Goal: Task Accomplishment & Management: Complete application form

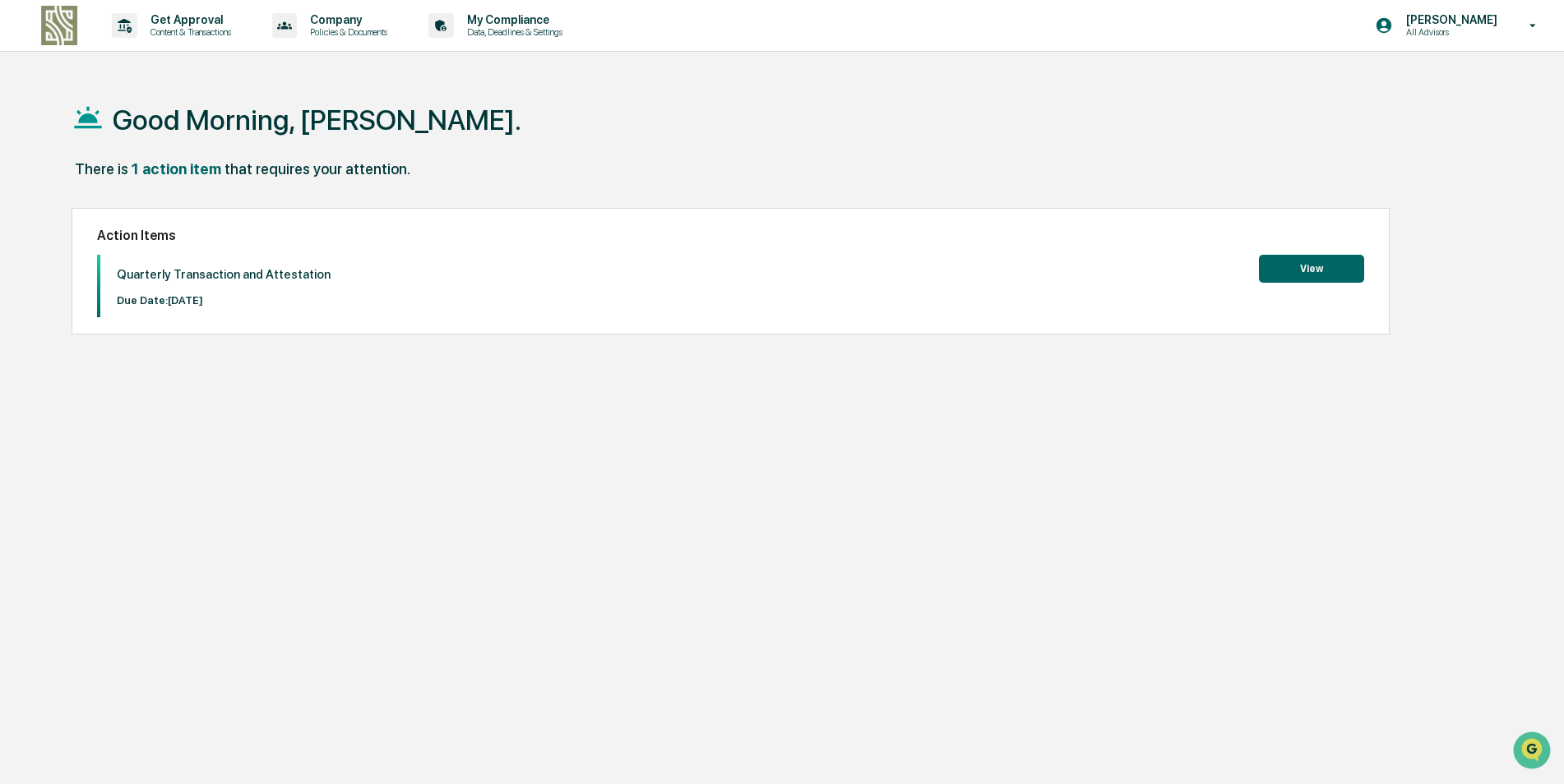
click at [1304, 261] on button "View" at bounding box center [1311, 269] width 106 height 28
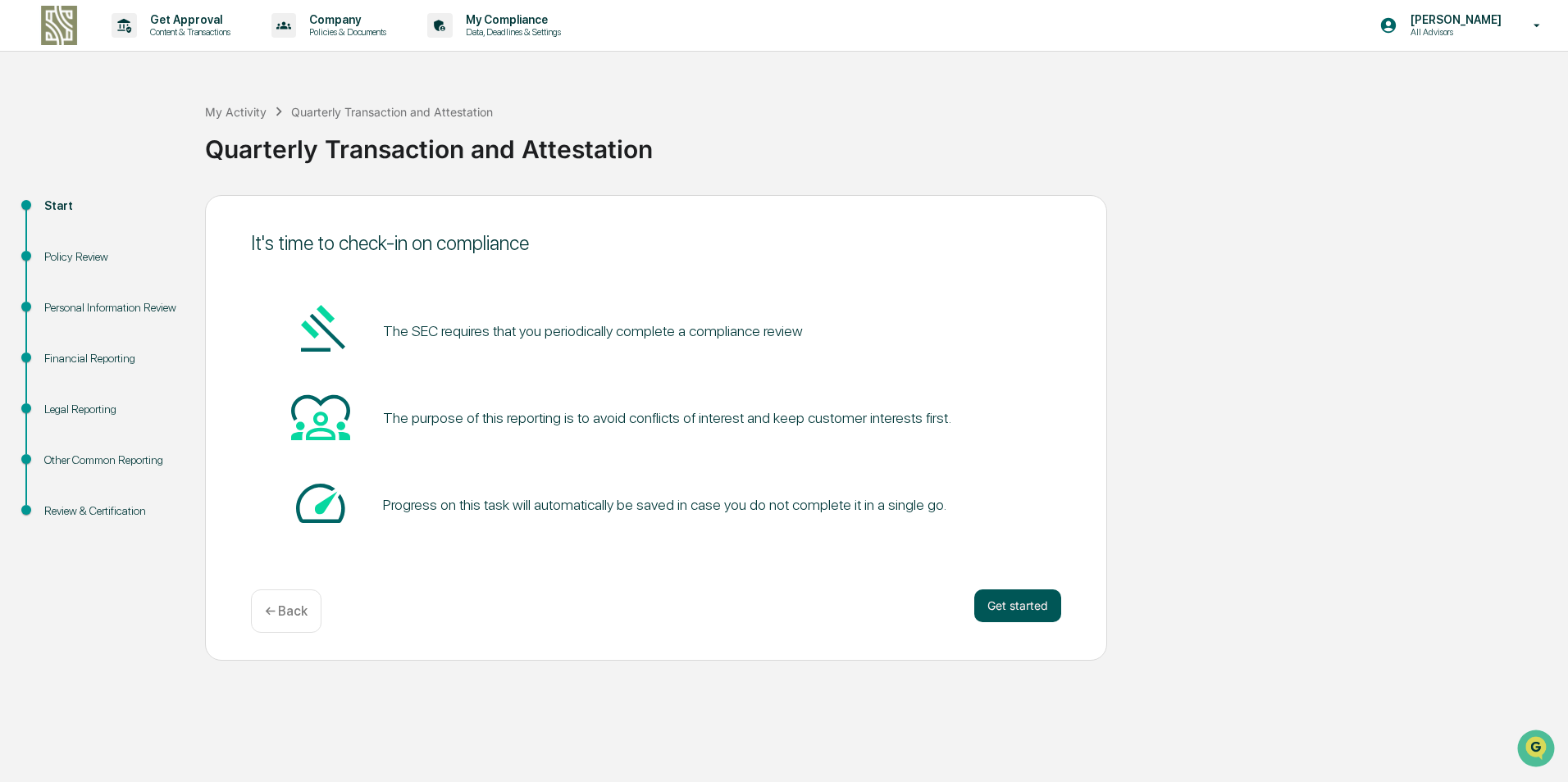
click at [1016, 603] on button "Get started" at bounding box center [1018, 606] width 87 height 32
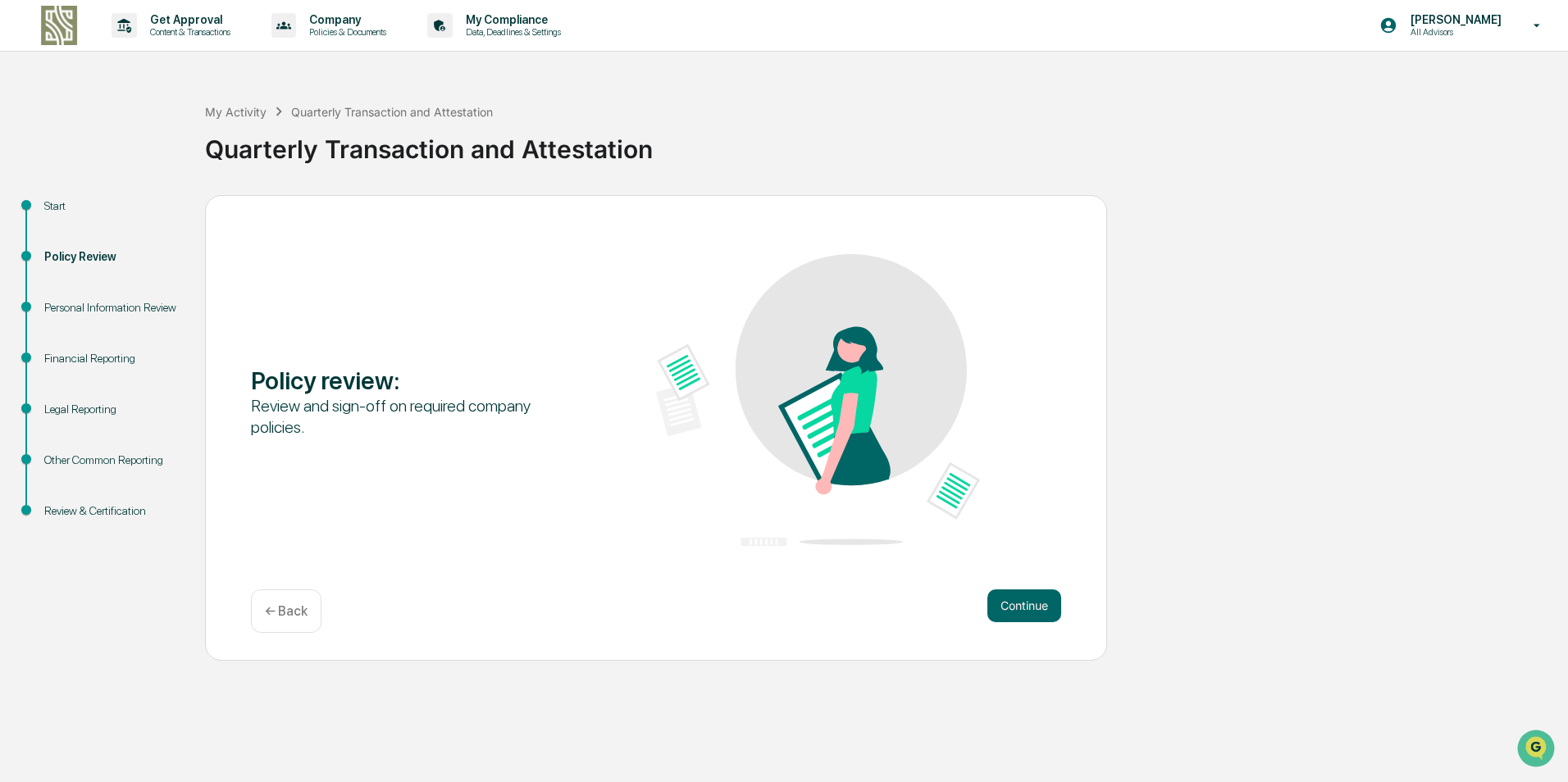
click at [1017, 603] on button "Continue" at bounding box center [1025, 606] width 74 height 32
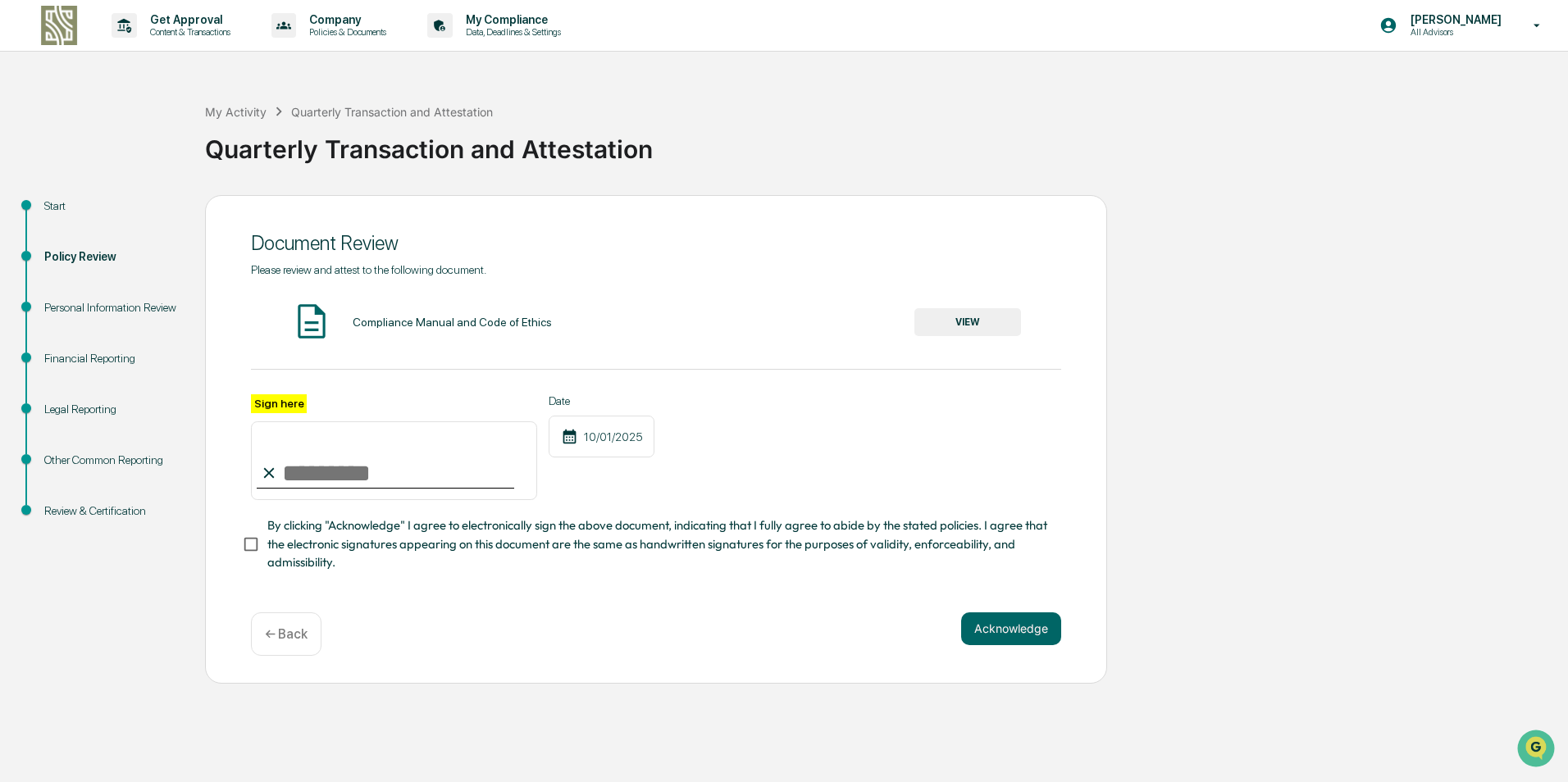
click at [968, 319] on button "VIEW" at bounding box center [967, 322] width 106 height 28
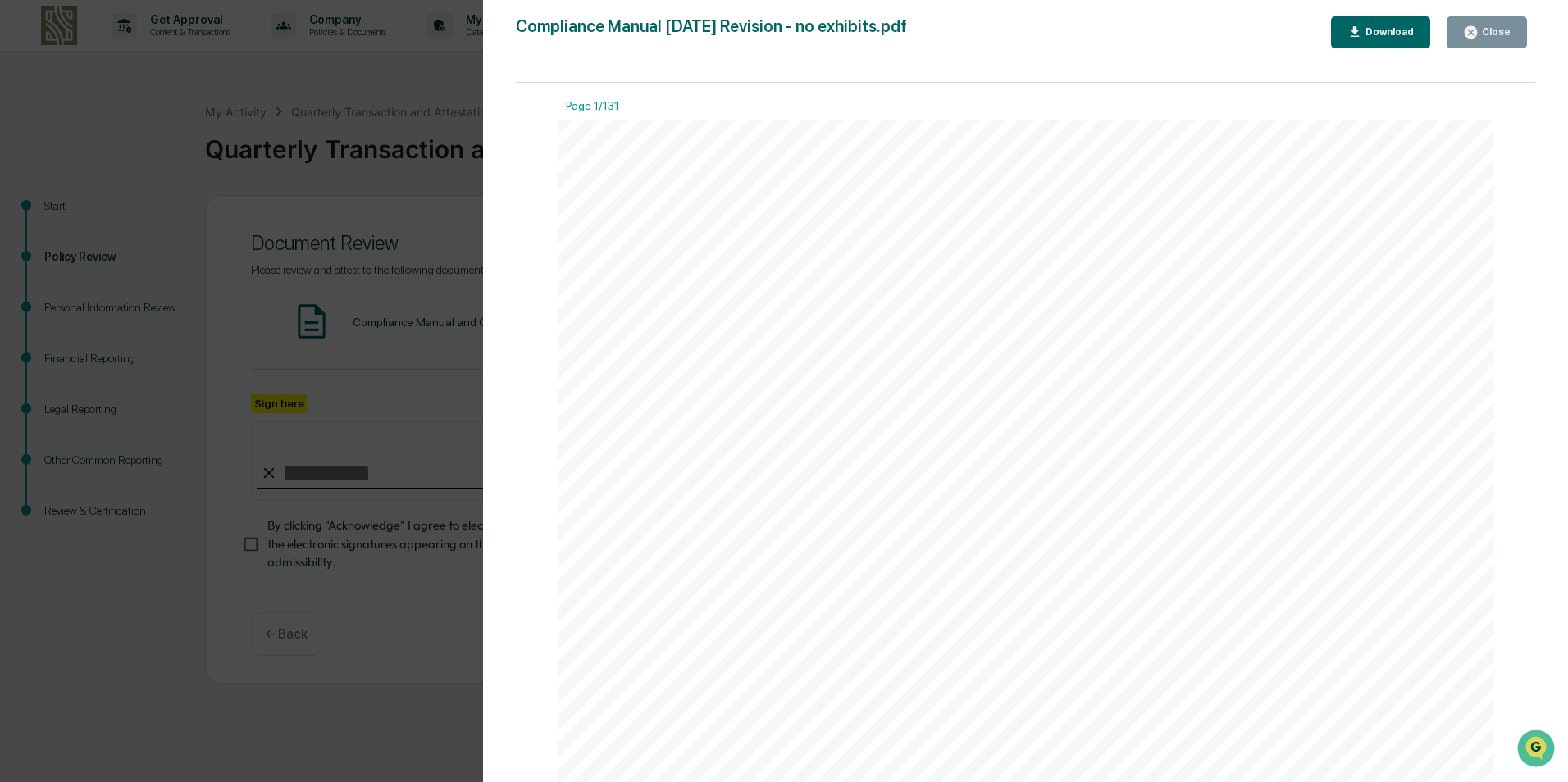
click at [1496, 25] on div "Close" at bounding box center [1486, 32] width 47 height 16
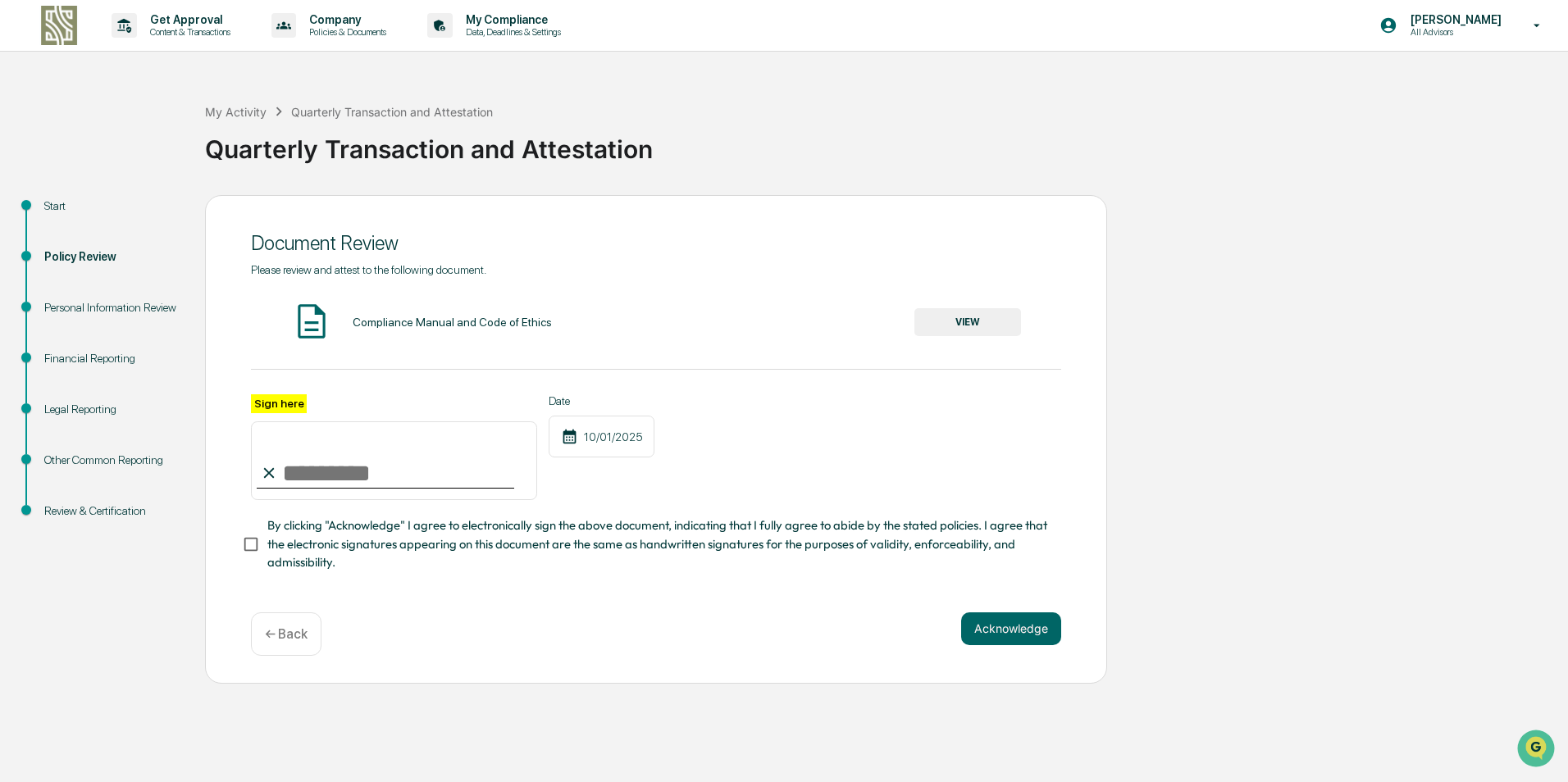
click at [381, 471] on input "Sign here" at bounding box center [394, 461] width 286 height 79
type input "**********"
click at [1007, 631] on button "Acknowledge" at bounding box center [1011, 628] width 100 height 32
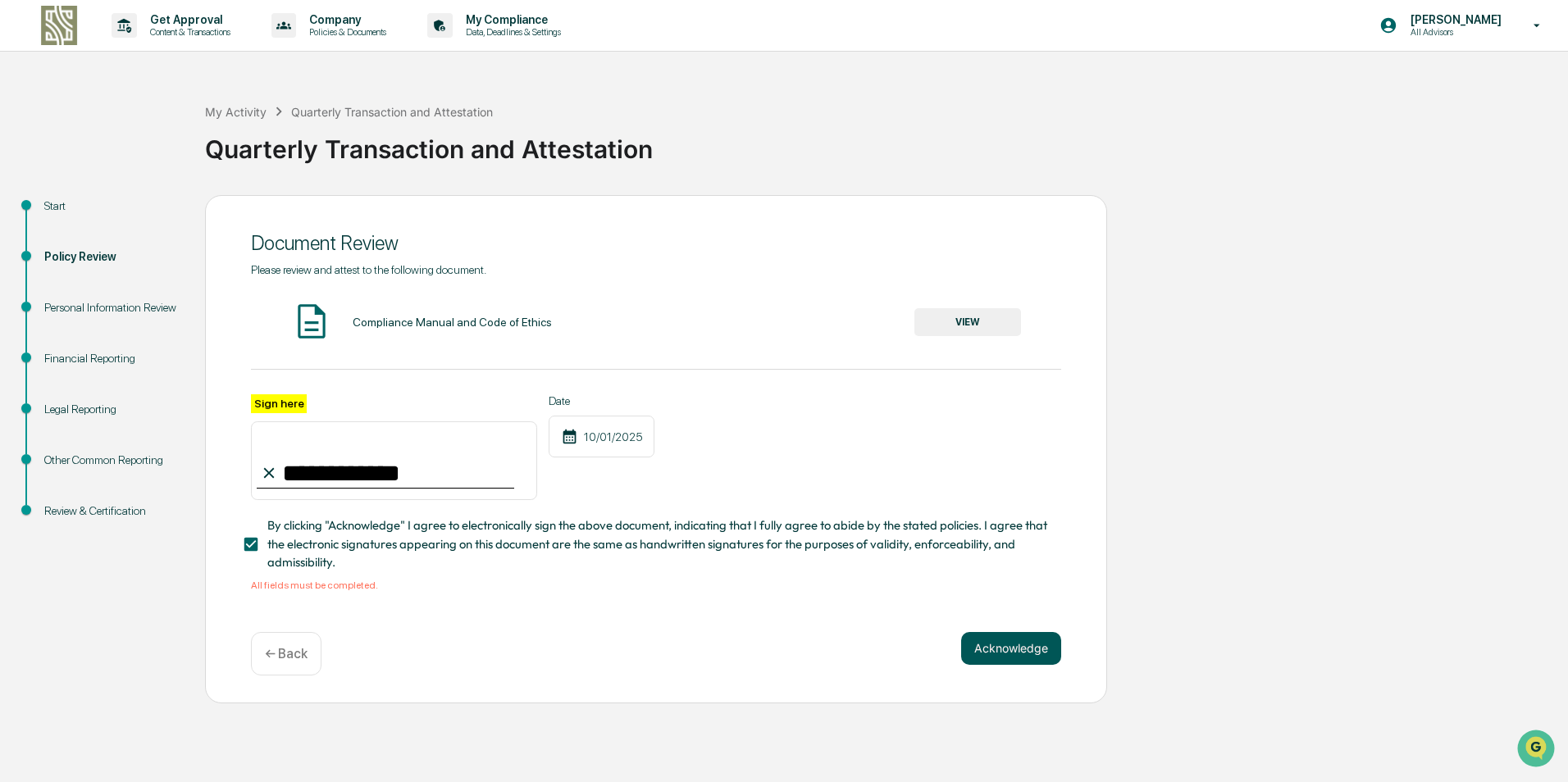
click at [1007, 646] on button "Acknowledge" at bounding box center [1011, 648] width 100 height 32
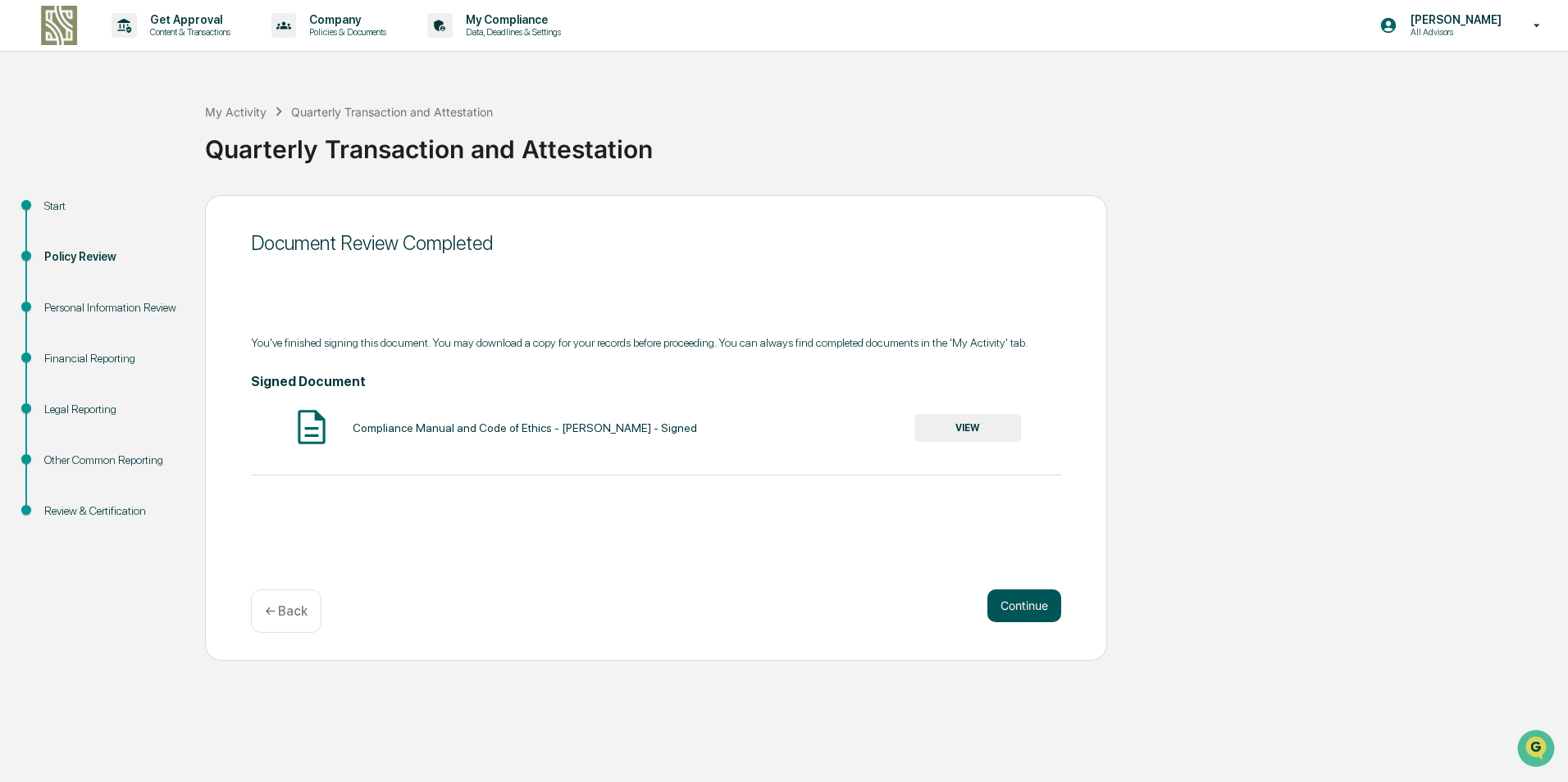
click at [1013, 600] on button "Continue" at bounding box center [1025, 606] width 74 height 32
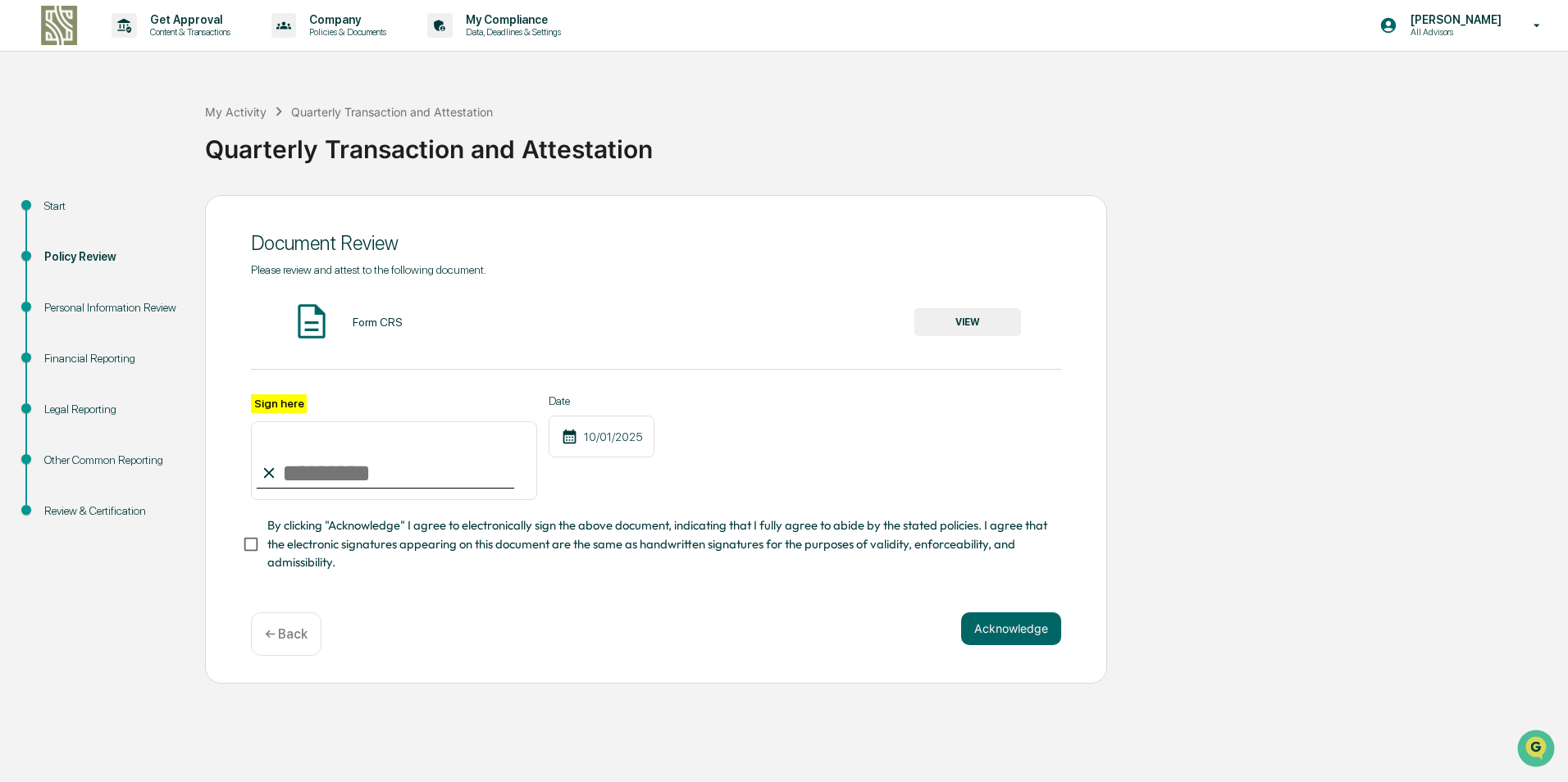
click at [364, 475] on input "Sign here" at bounding box center [394, 461] width 286 height 79
type input "**********"
click at [1022, 632] on button "Acknowledge" at bounding box center [1011, 628] width 100 height 32
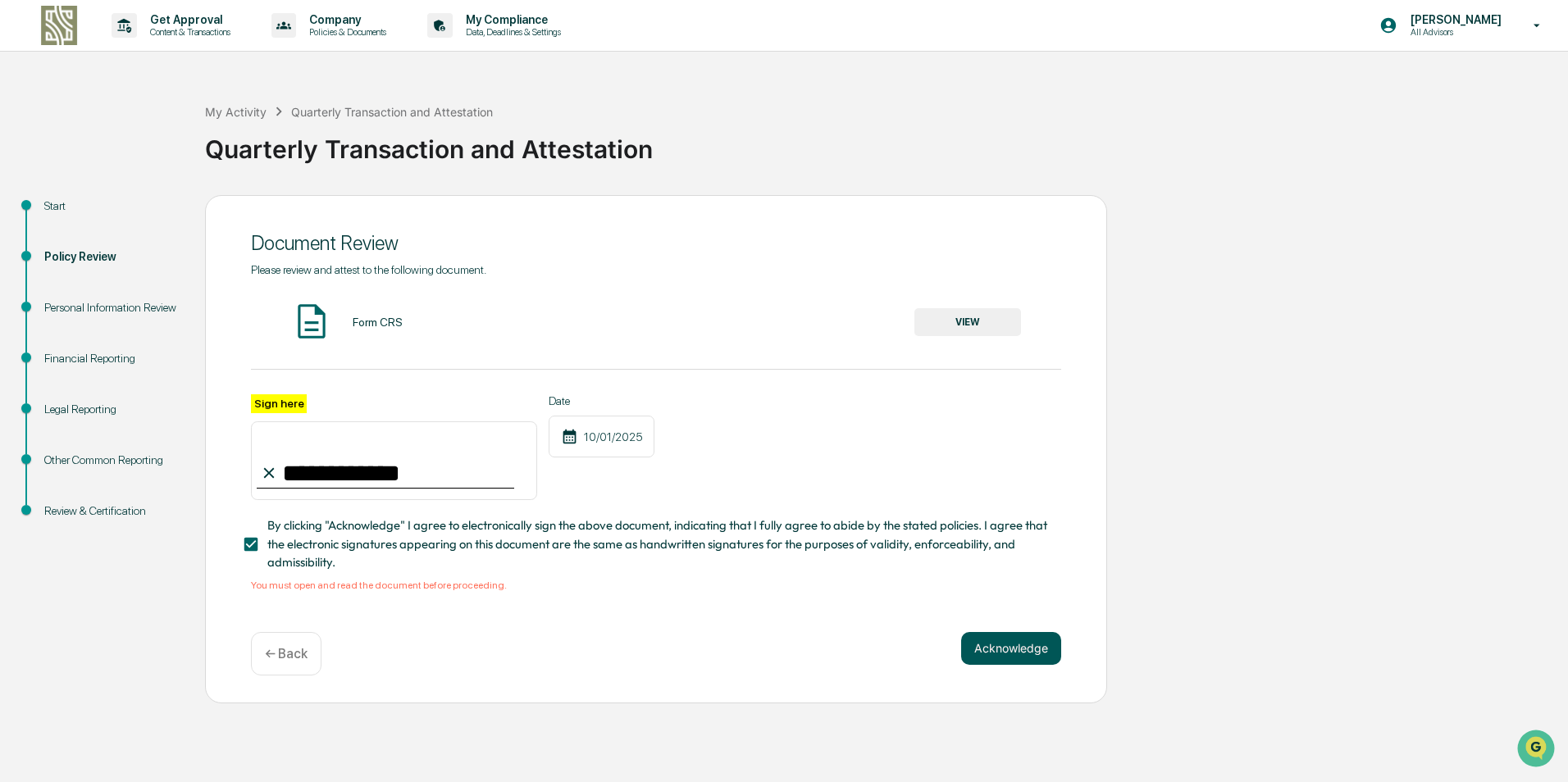
click at [1011, 642] on button "Acknowledge" at bounding box center [1011, 648] width 100 height 32
click at [974, 312] on button "VIEW" at bounding box center [967, 322] width 106 height 28
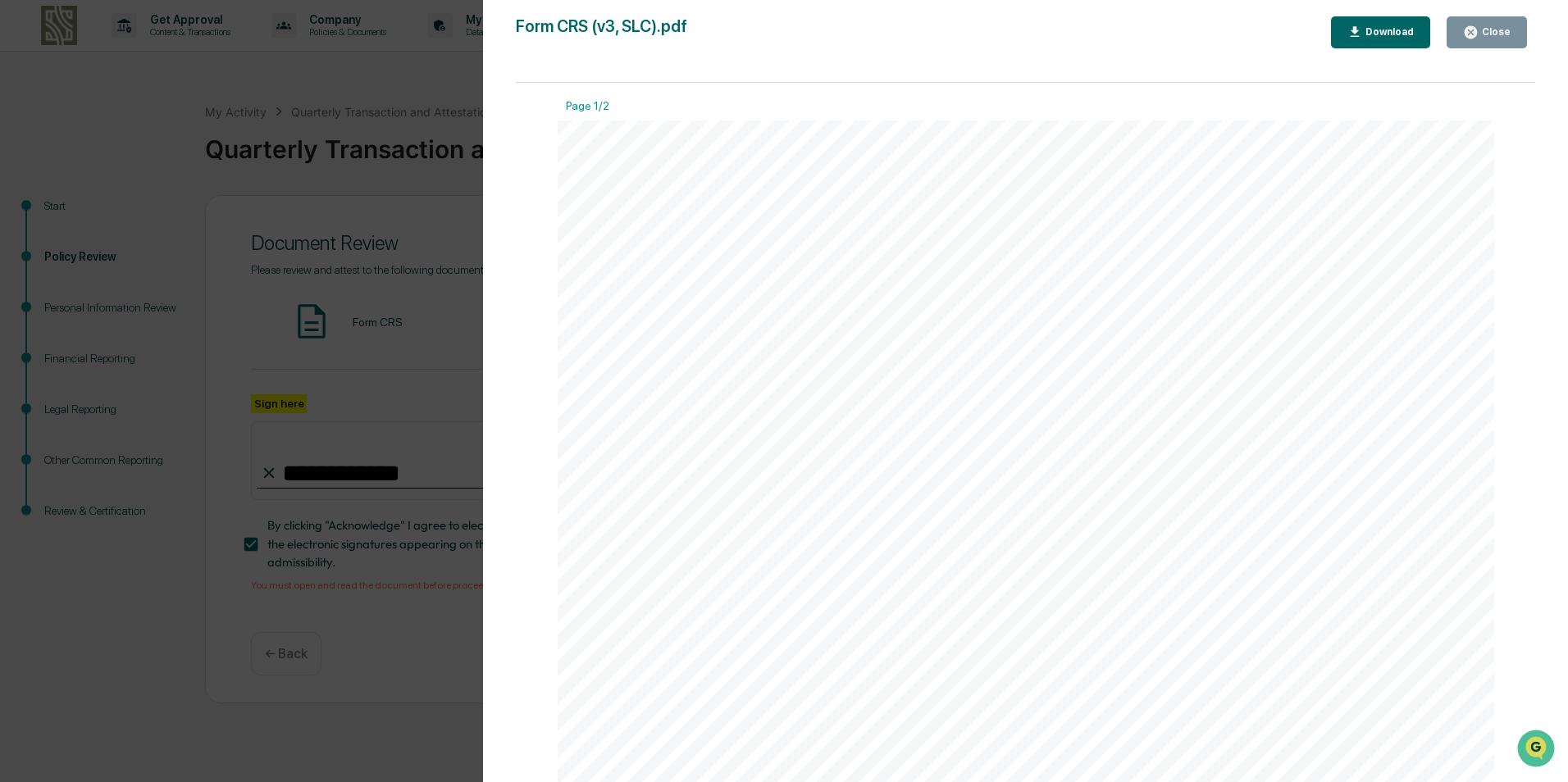
click at [1489, 30] on div "Close" at bounding box center [1494, 32] width 32 height 11
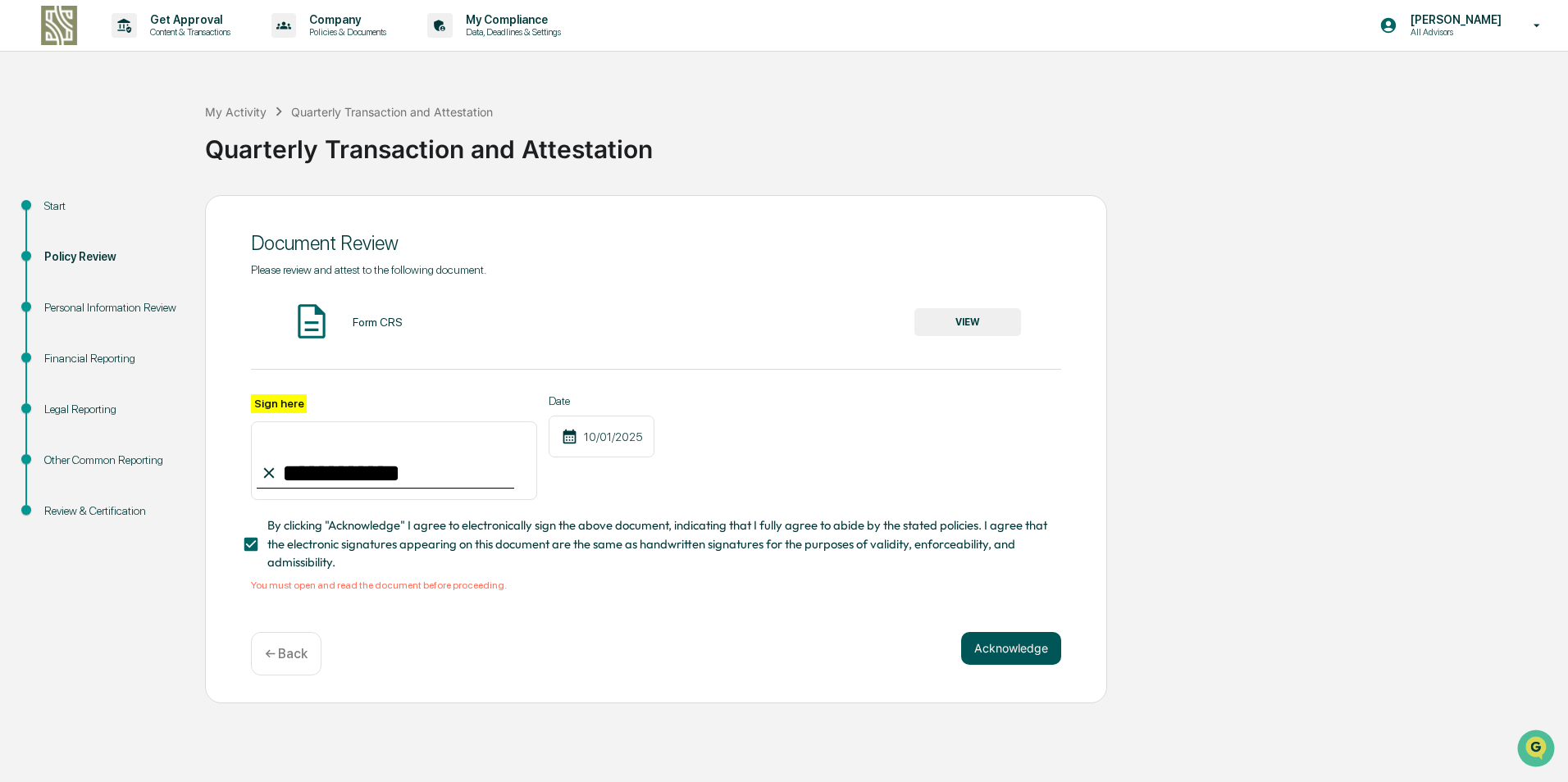
click at [1004, 648] on button "Acknowledge" at bounding box center [1011, 648] width 100 height 32
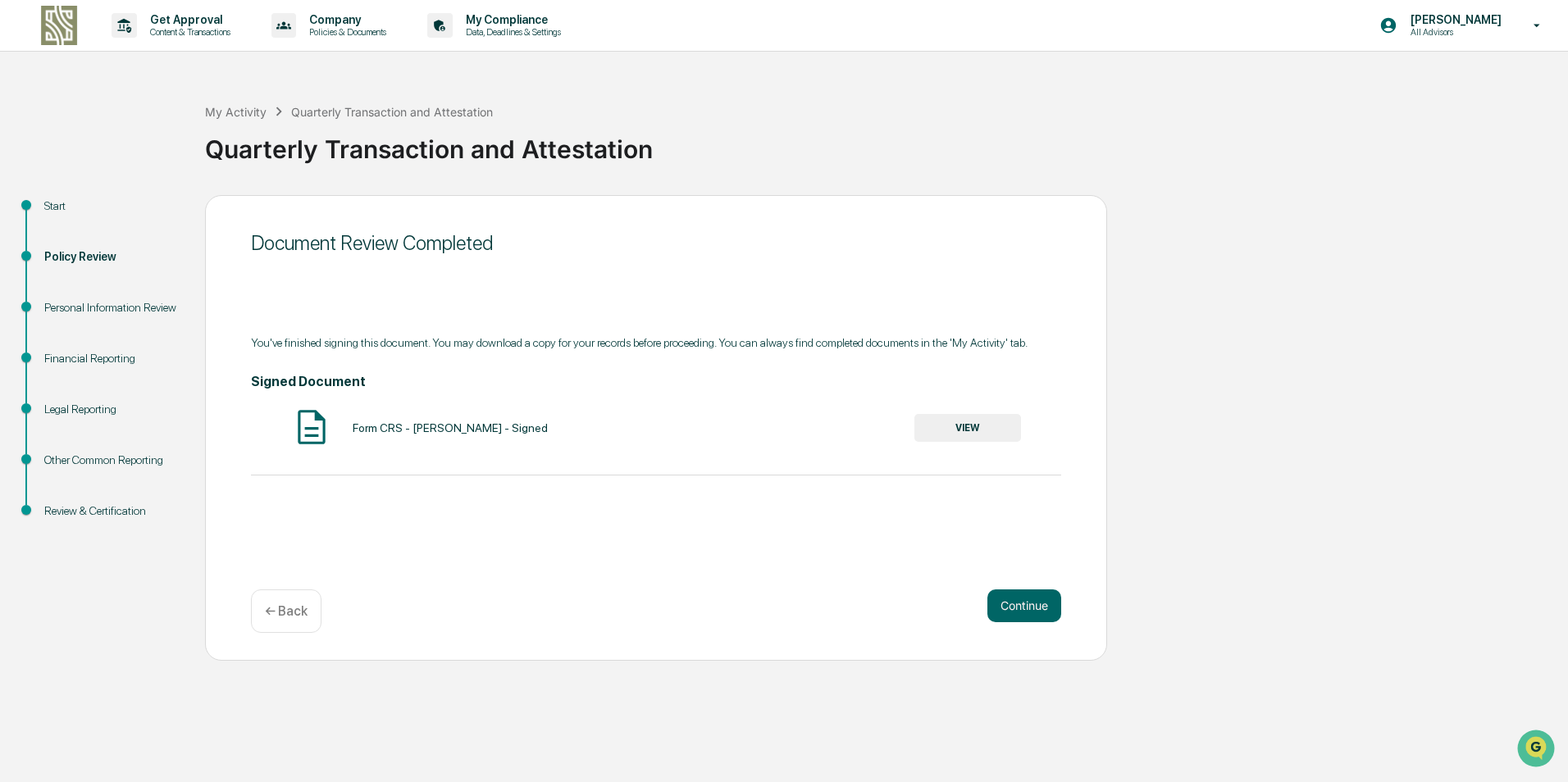
click at [968, 422] on button "VIEW" at bounding box center [967, 428] width 106 height 28
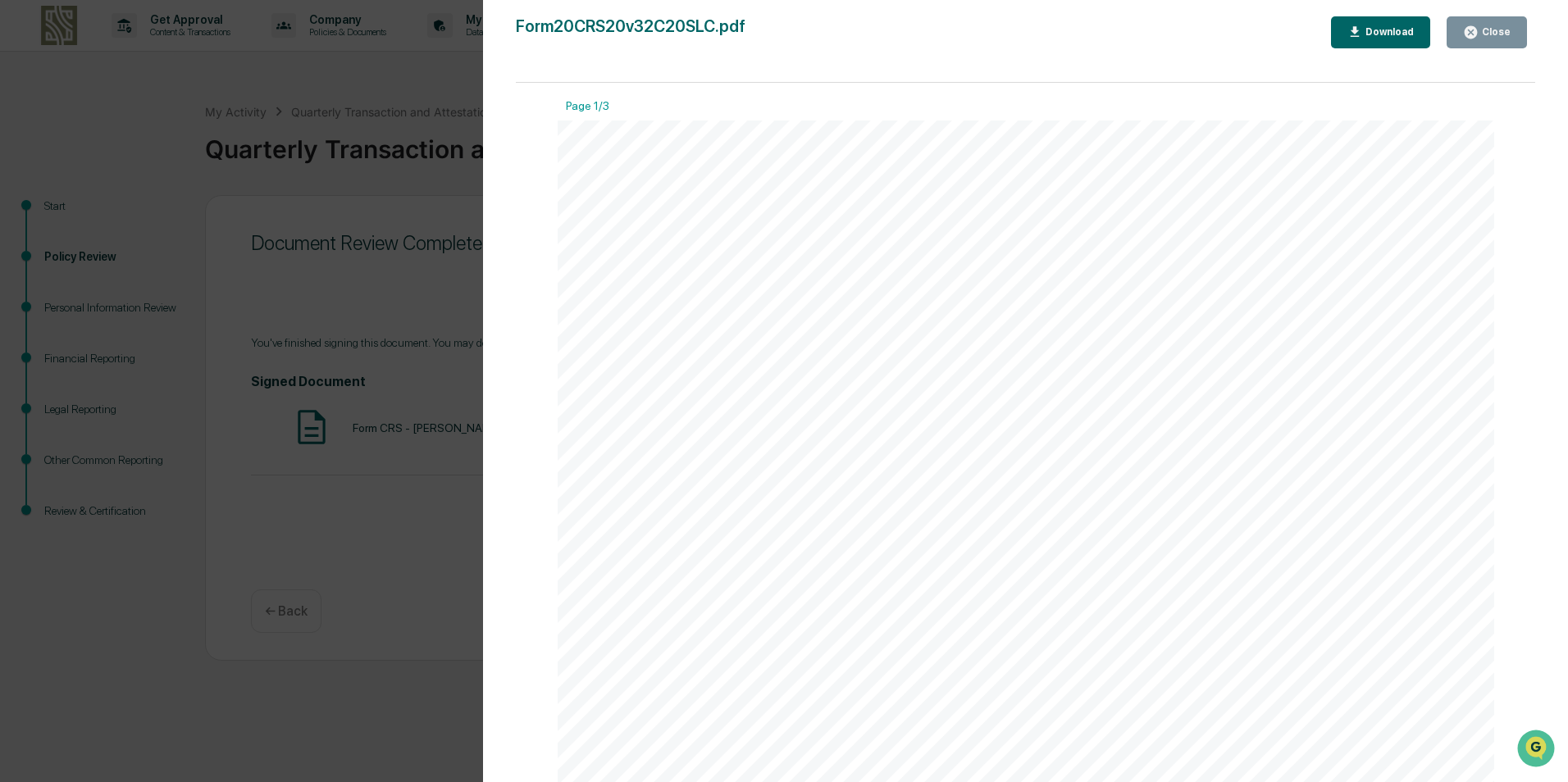
click at [1500, 28] on div "Close" at bounding box center [1494, 32] width 32 height 11
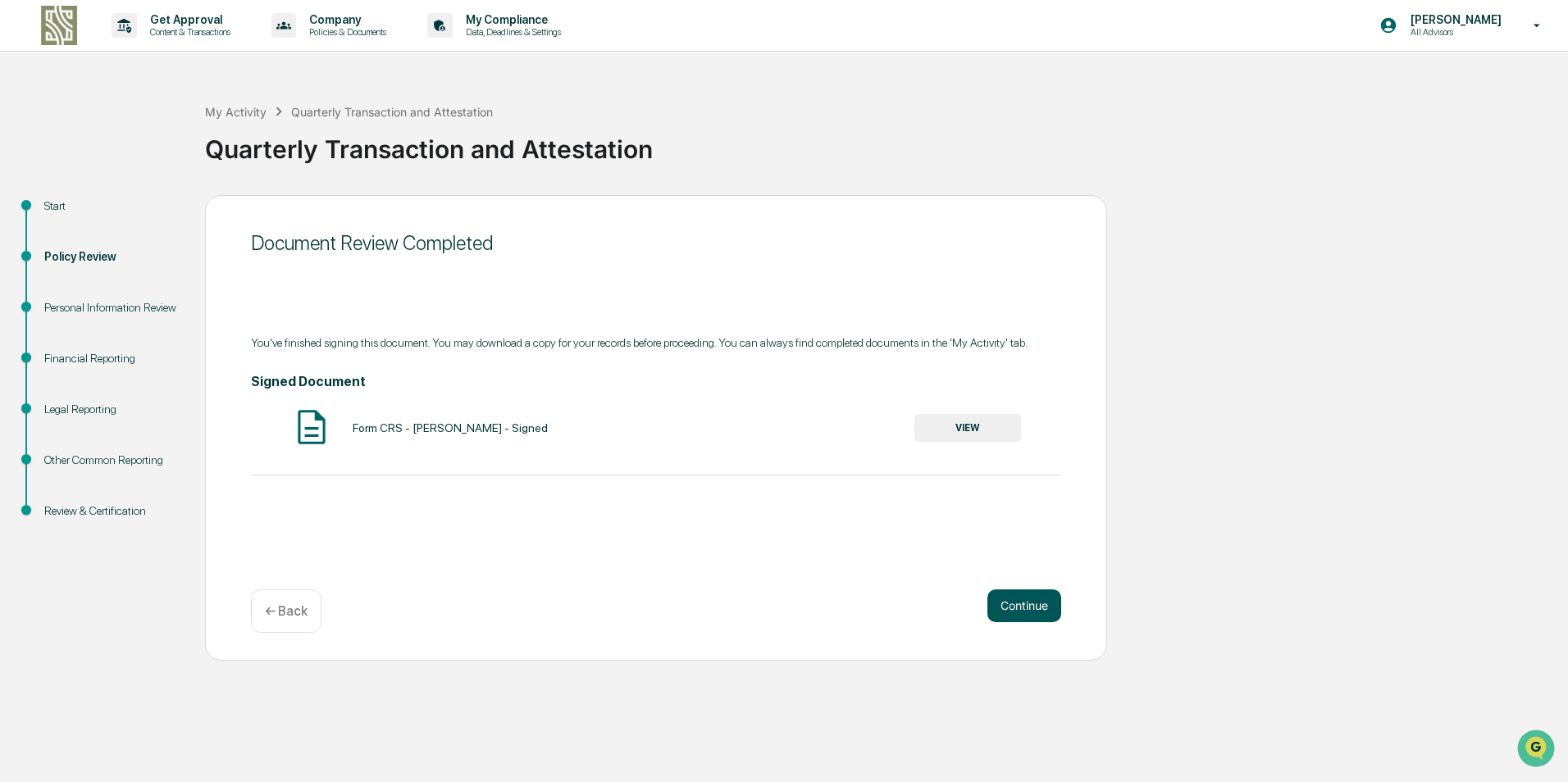
click at [1012, 606] on button "Continue" at bounding box center [1025, 606] width 74 height 32
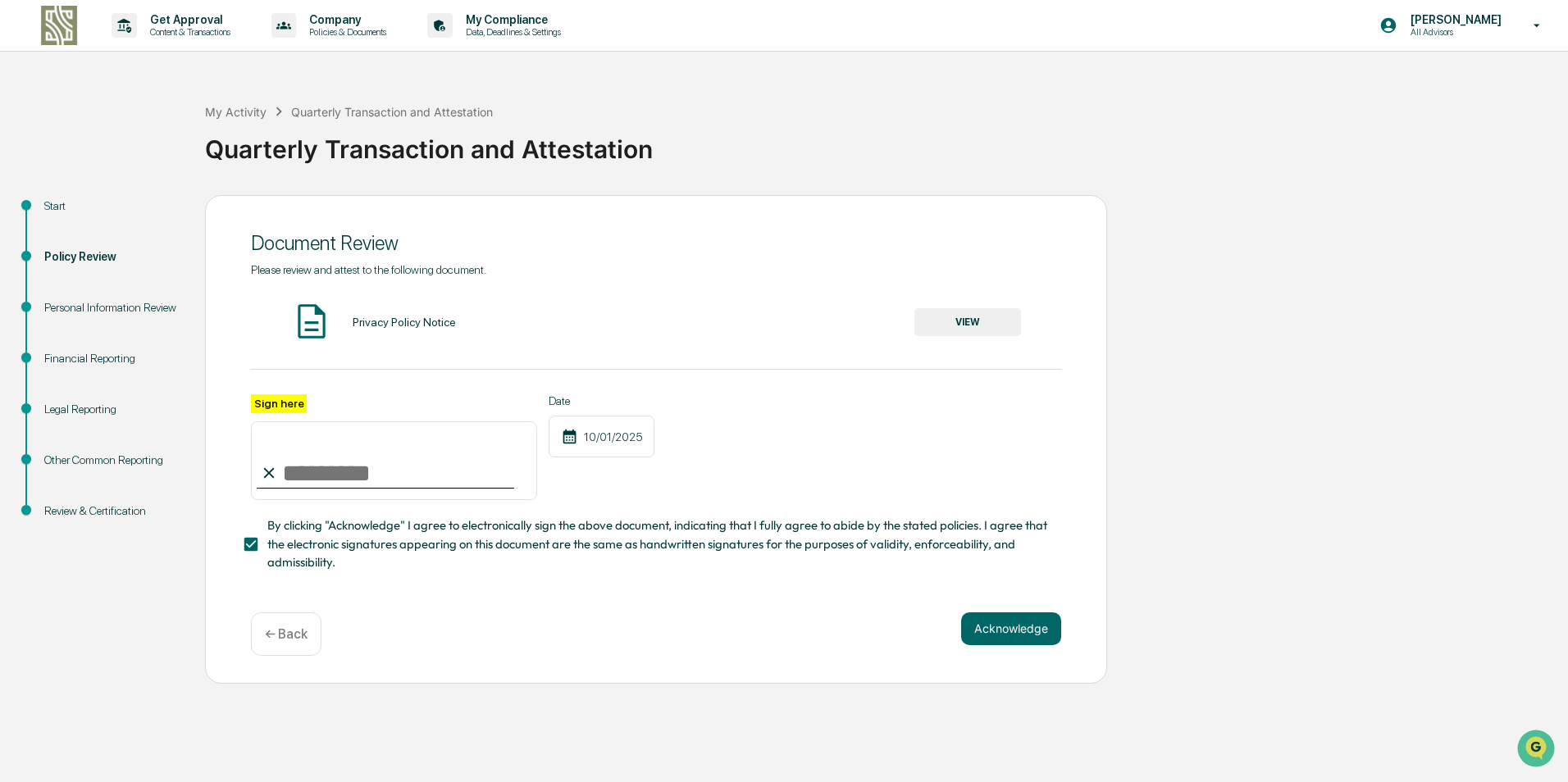
click at [356, 479] on input "Sign here" at bounding box center [394, 461] width 286 height 79
type input "**********"
click at [1008, 627] on button "Acknowledge" at bounding box center [1011, 628] width 100 height 32
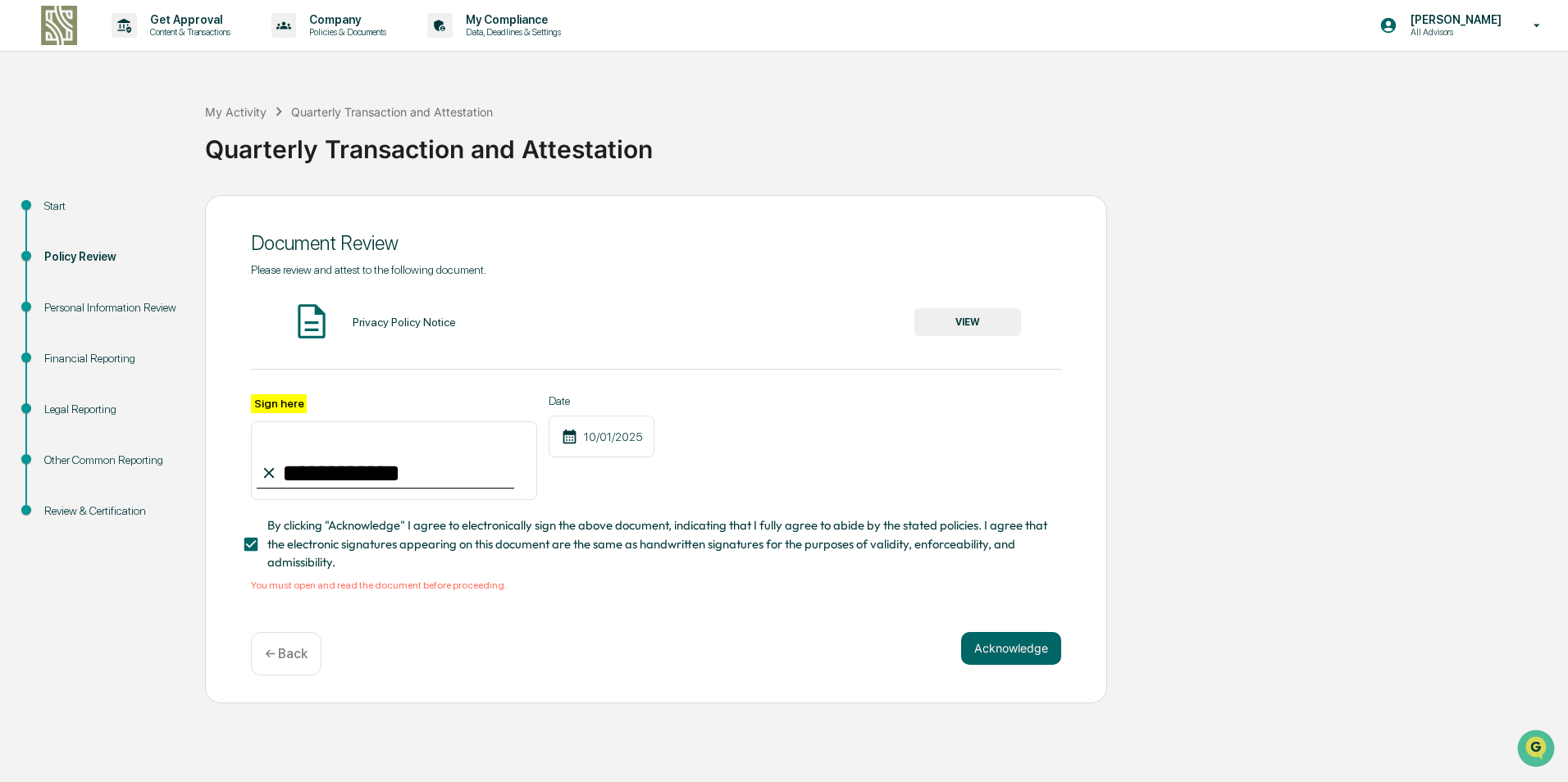
click at [978, 314] on button "VIEW" at bounding box center [967, 322] width 106 height 28
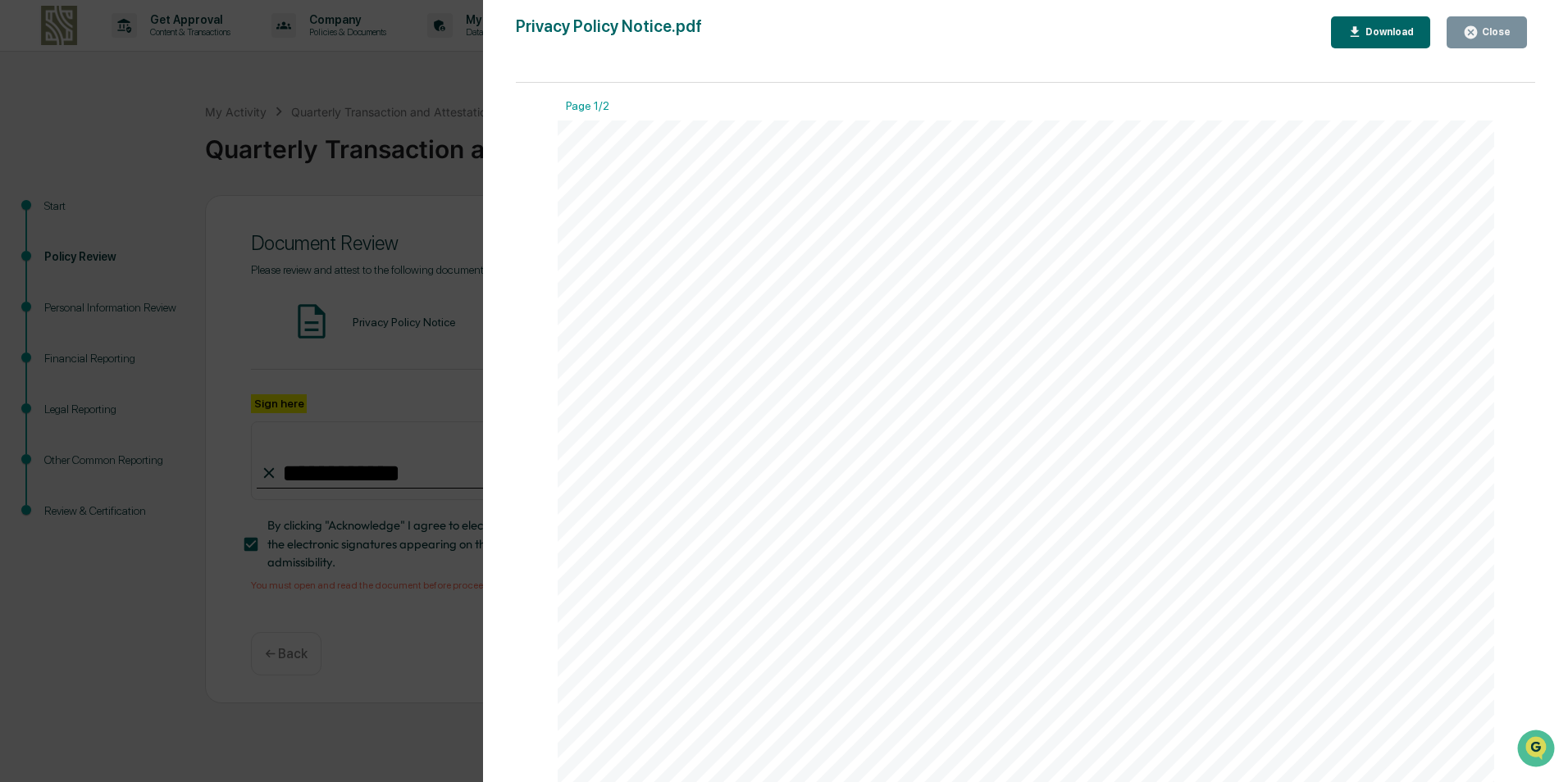
click at [1507, 22] on button "Close" at bounding box center [1487, 32] width 81 height 32
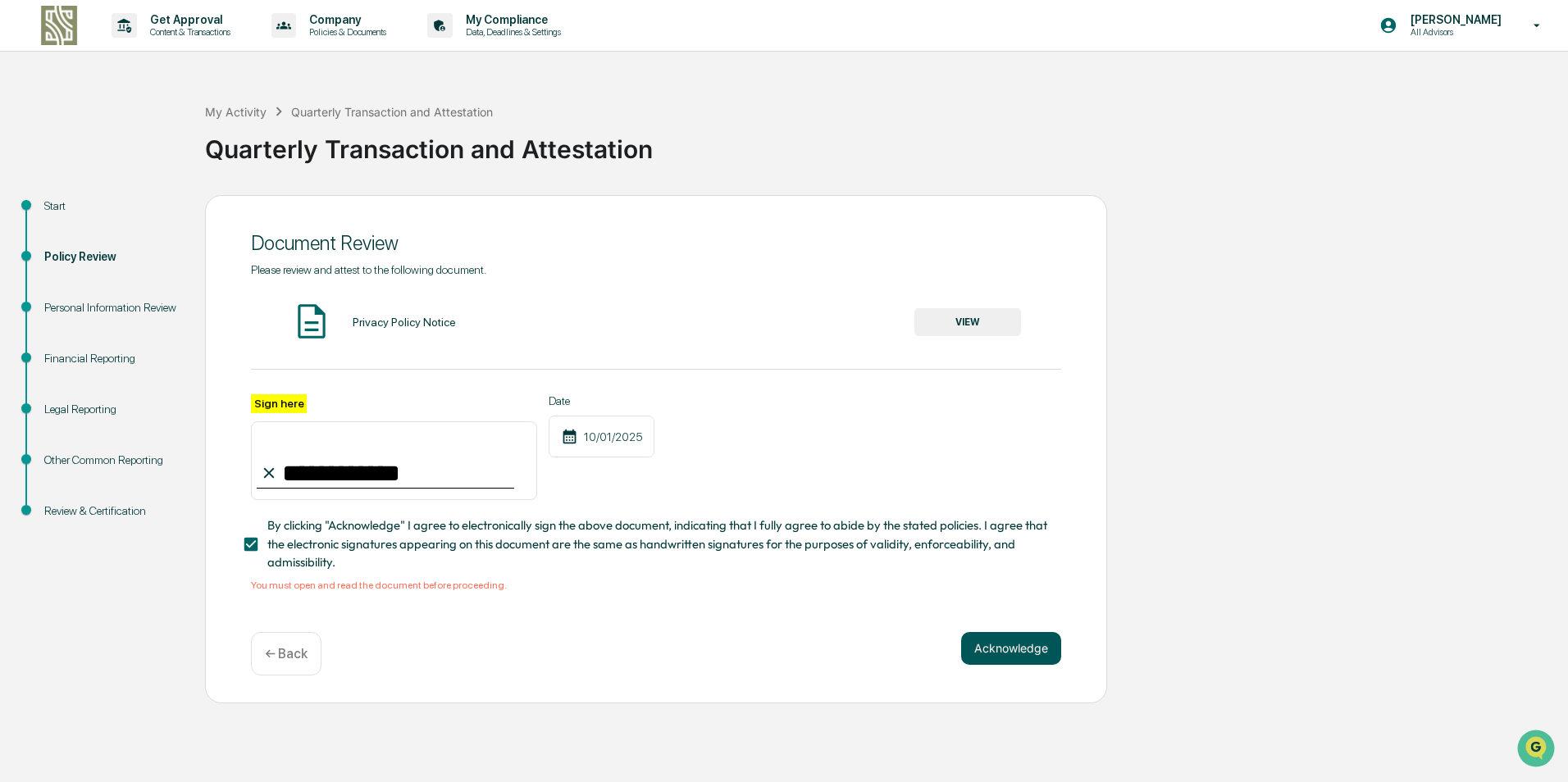
click at [1001, 645] on button "Acknowledge" at bounding box center [1011, 648] width 100 height 32
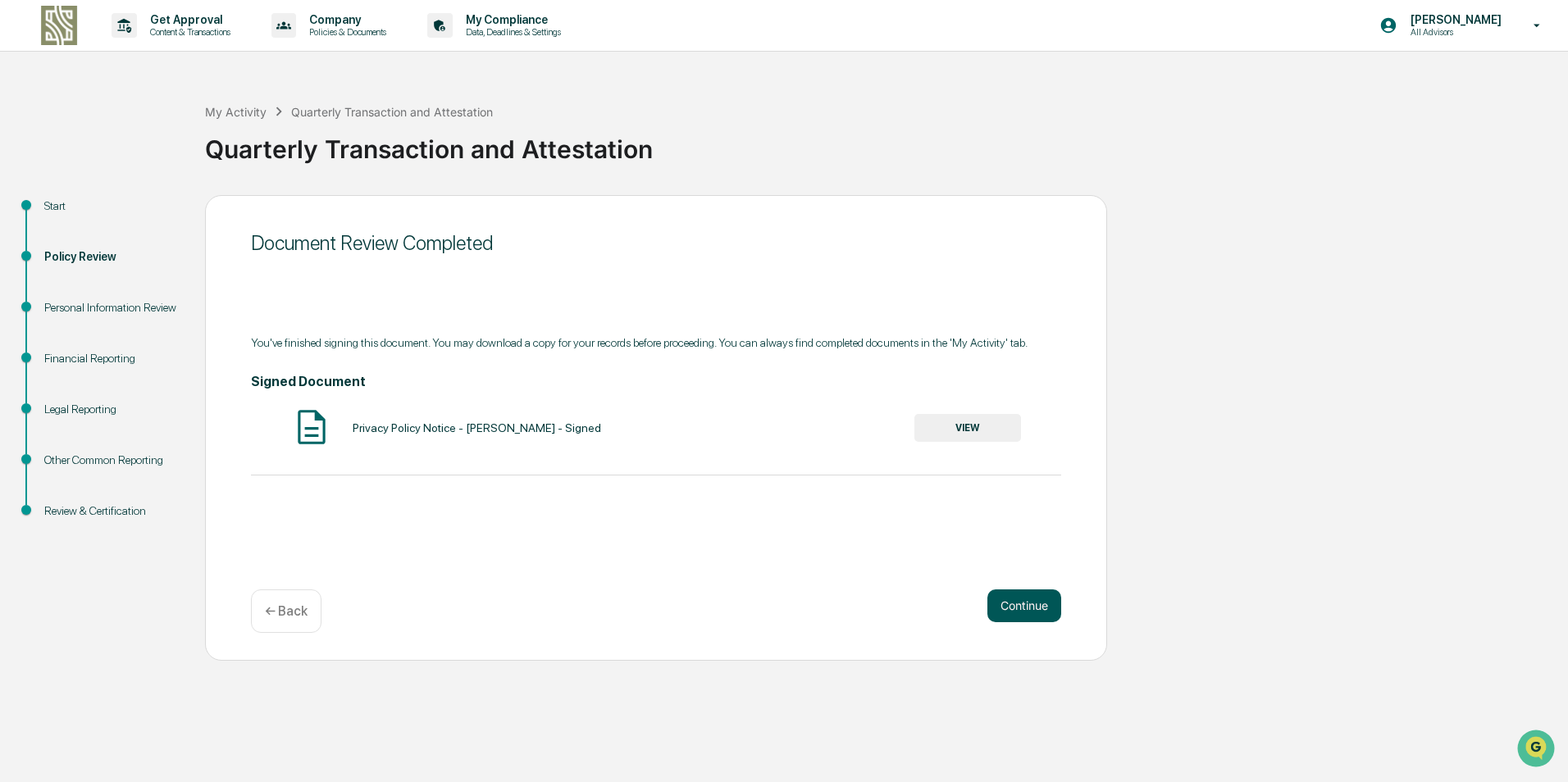
click at [1018, 604] on button "Continue" at bounding box center [1025, 606] width 74 height 32
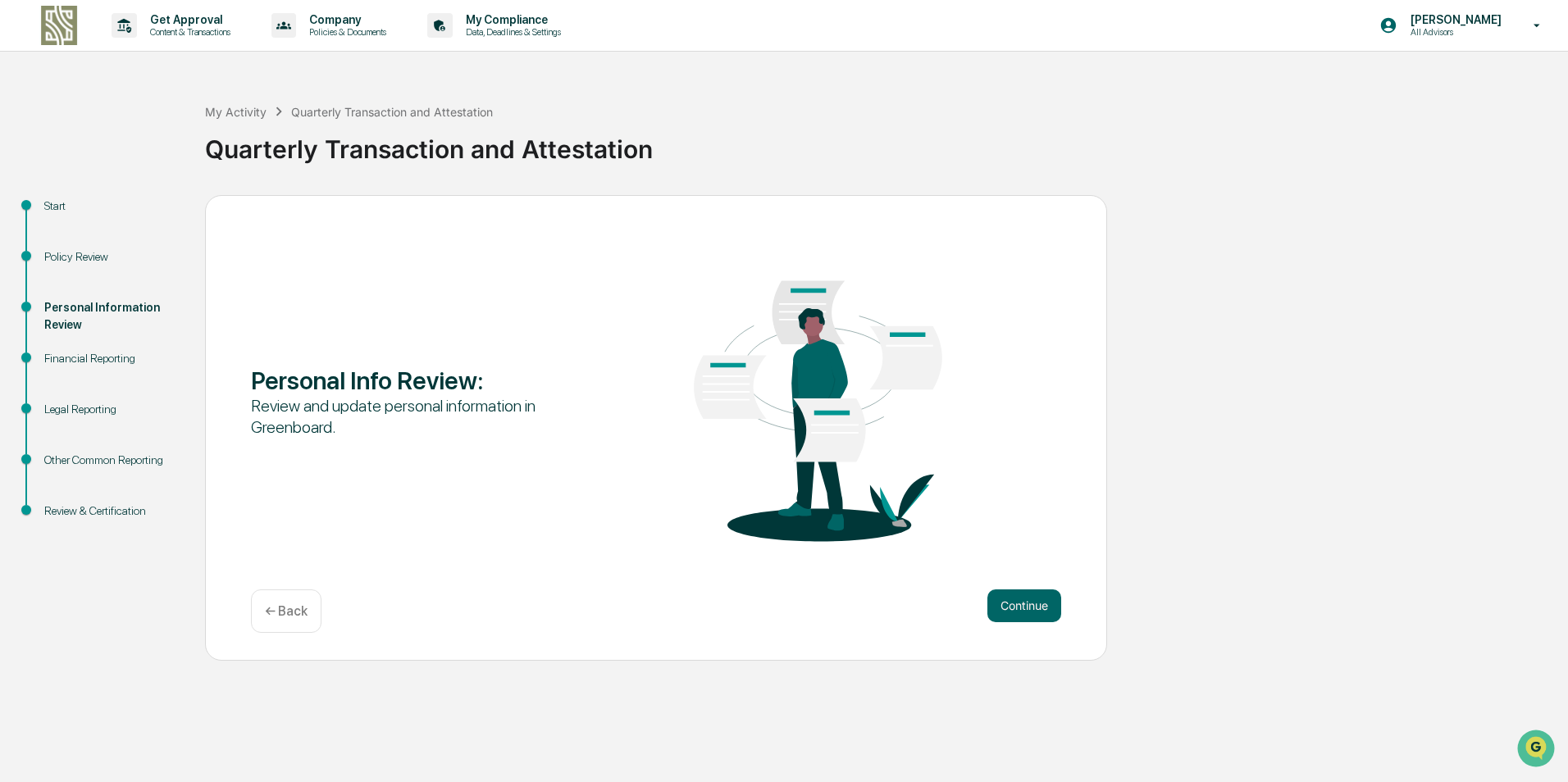
click at [1018, 604] on button "Continue" at bounding box center [1025, 606] width 74 height 32
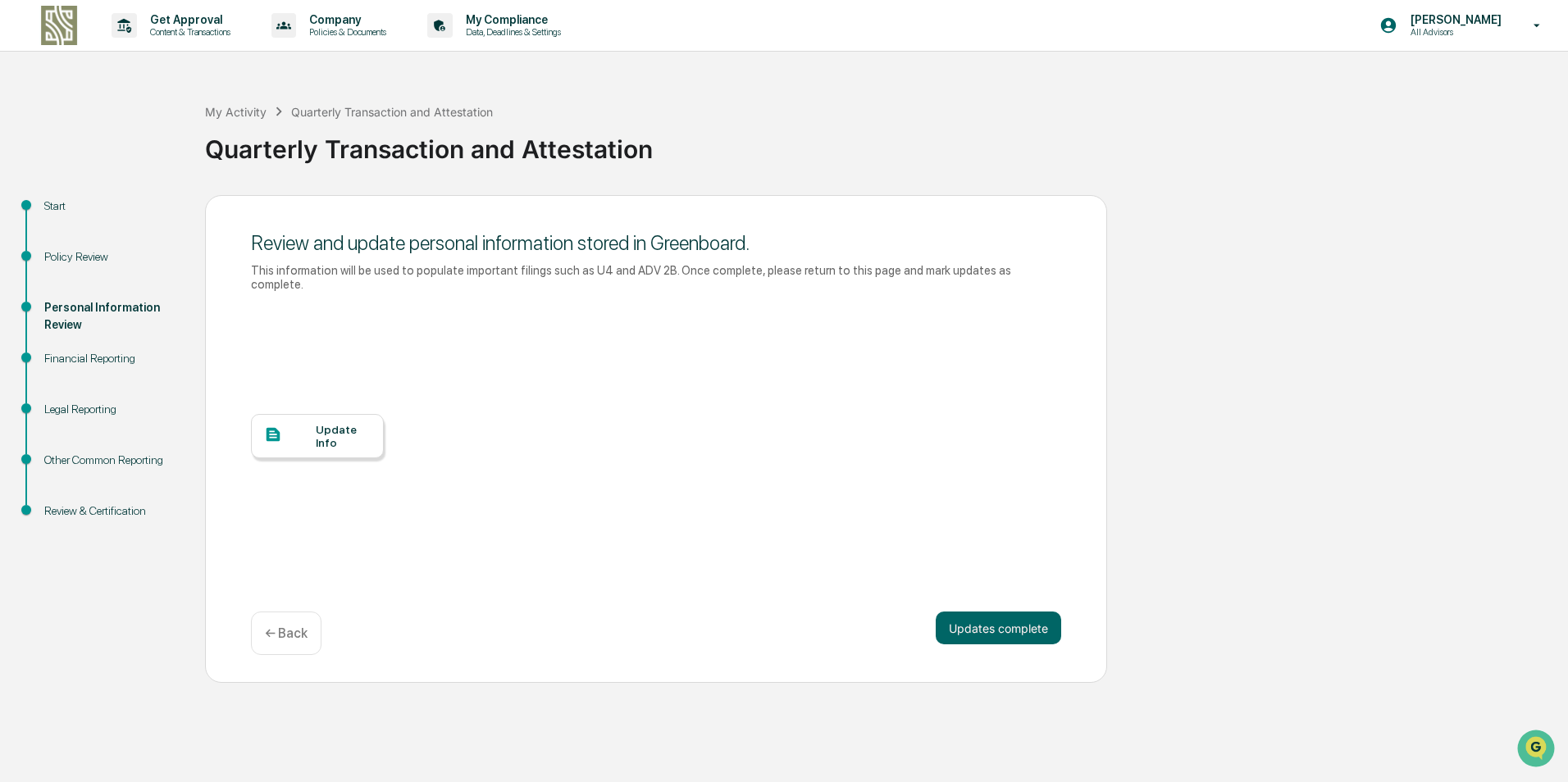
click at [313, 426] on div at bounding box center [290, 435] width 52 height 20
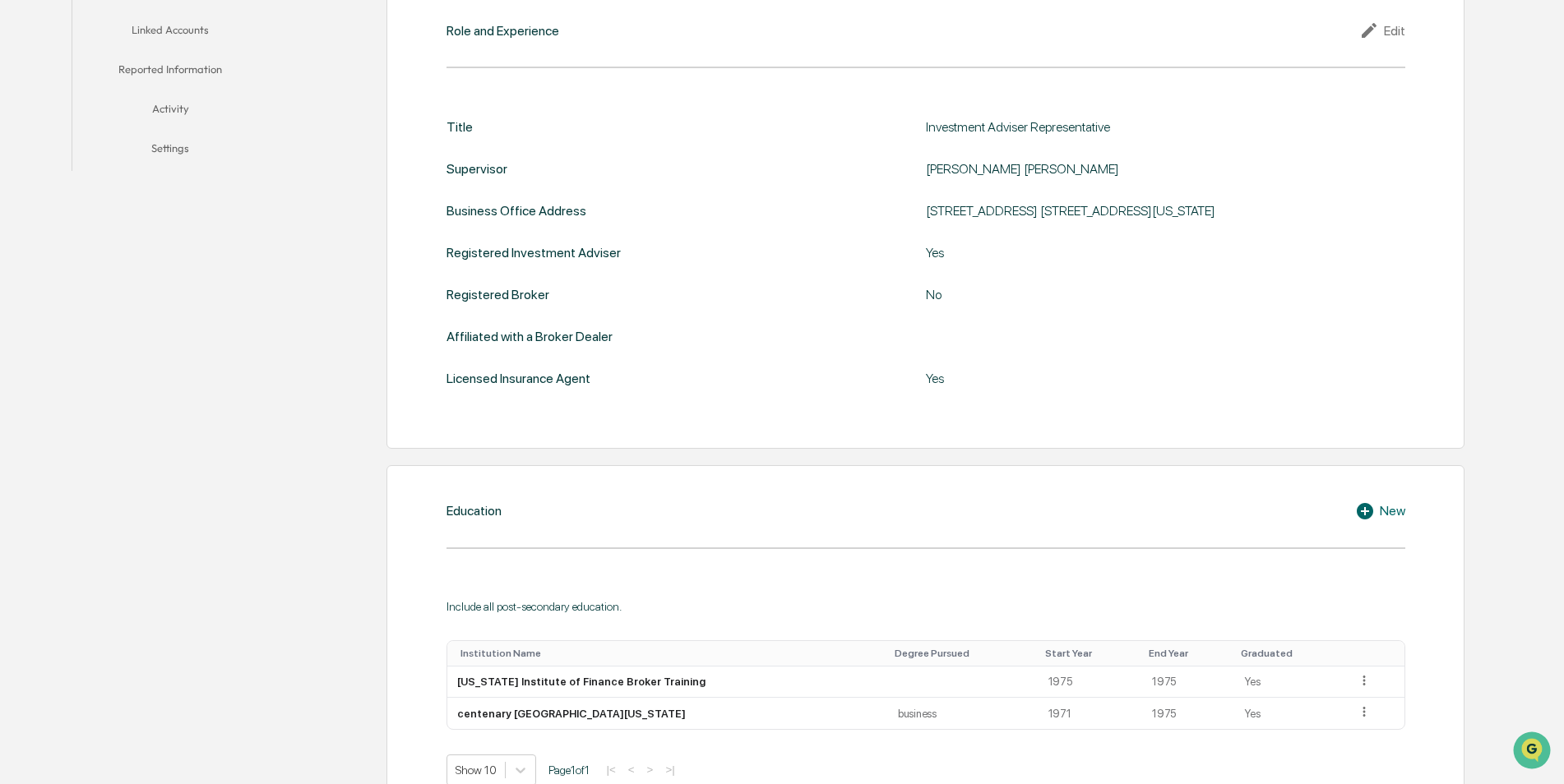
scroll to position [604, 0]
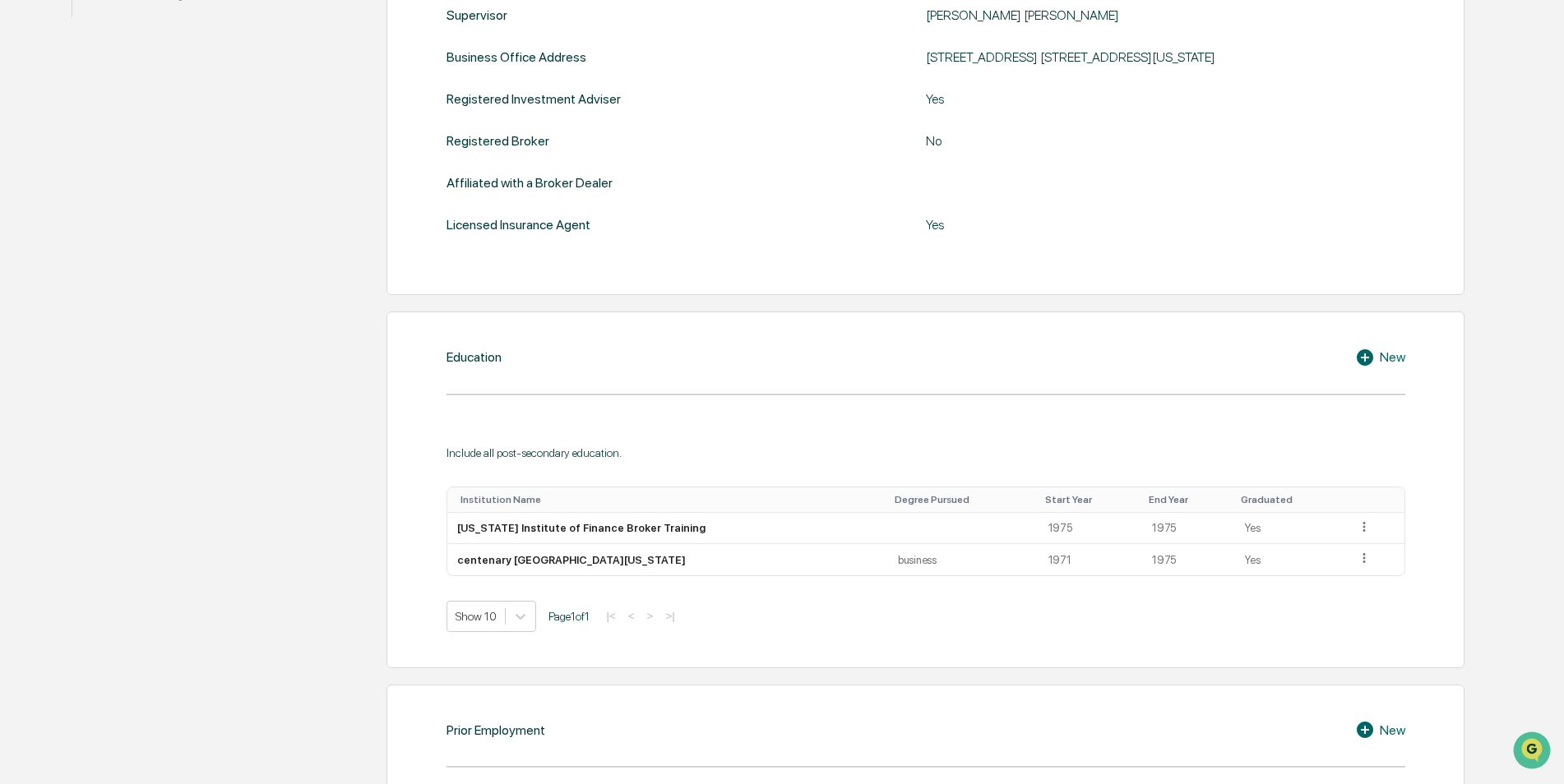
click at [1562, 780] on div "Home Employee Roster Ron Atchley Ron Atchley Ron Atchley User Personal Informat…" at bounding box center [782, 471] width 1564 height 1992
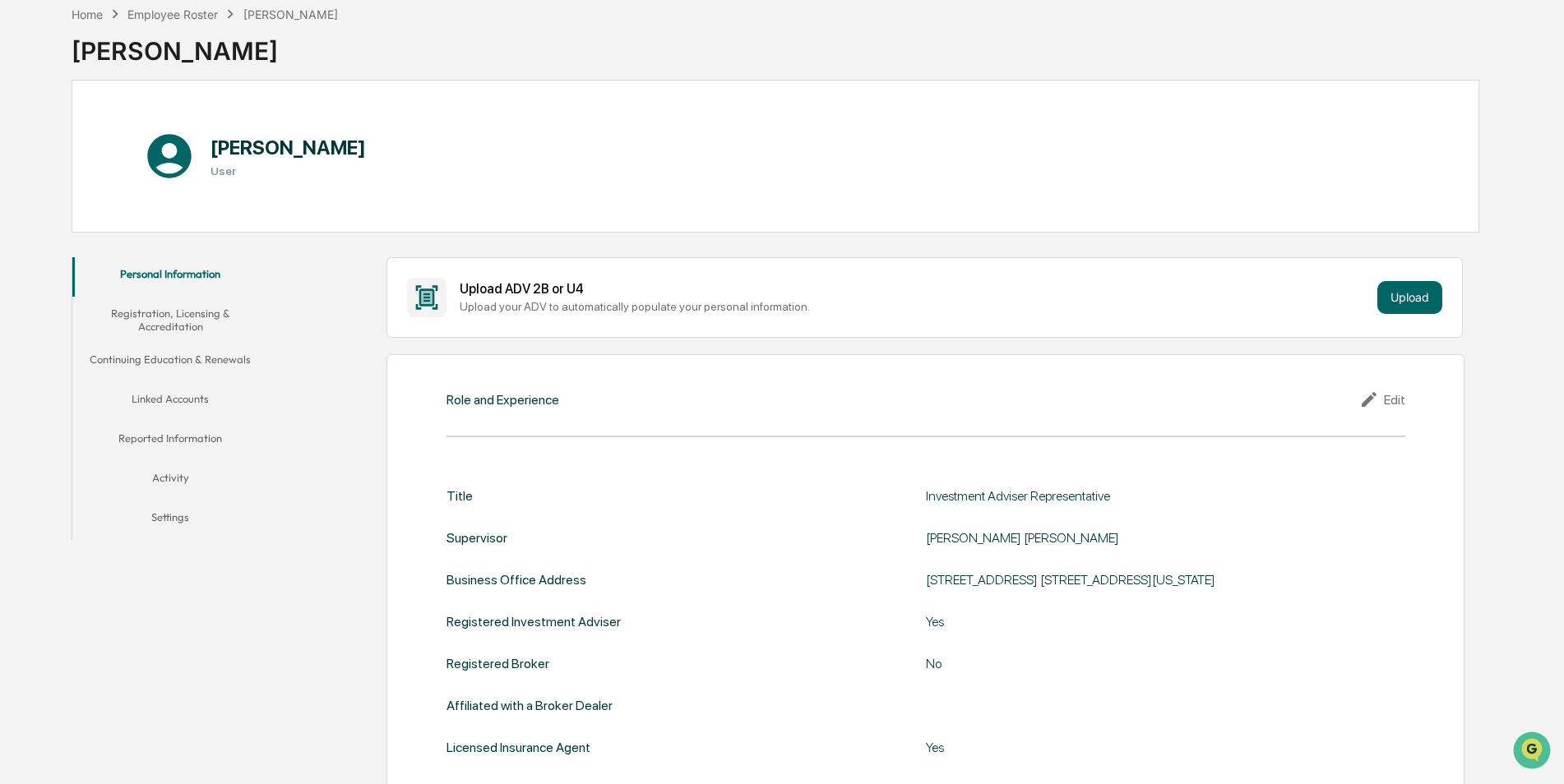
scroll to position [0, 0]
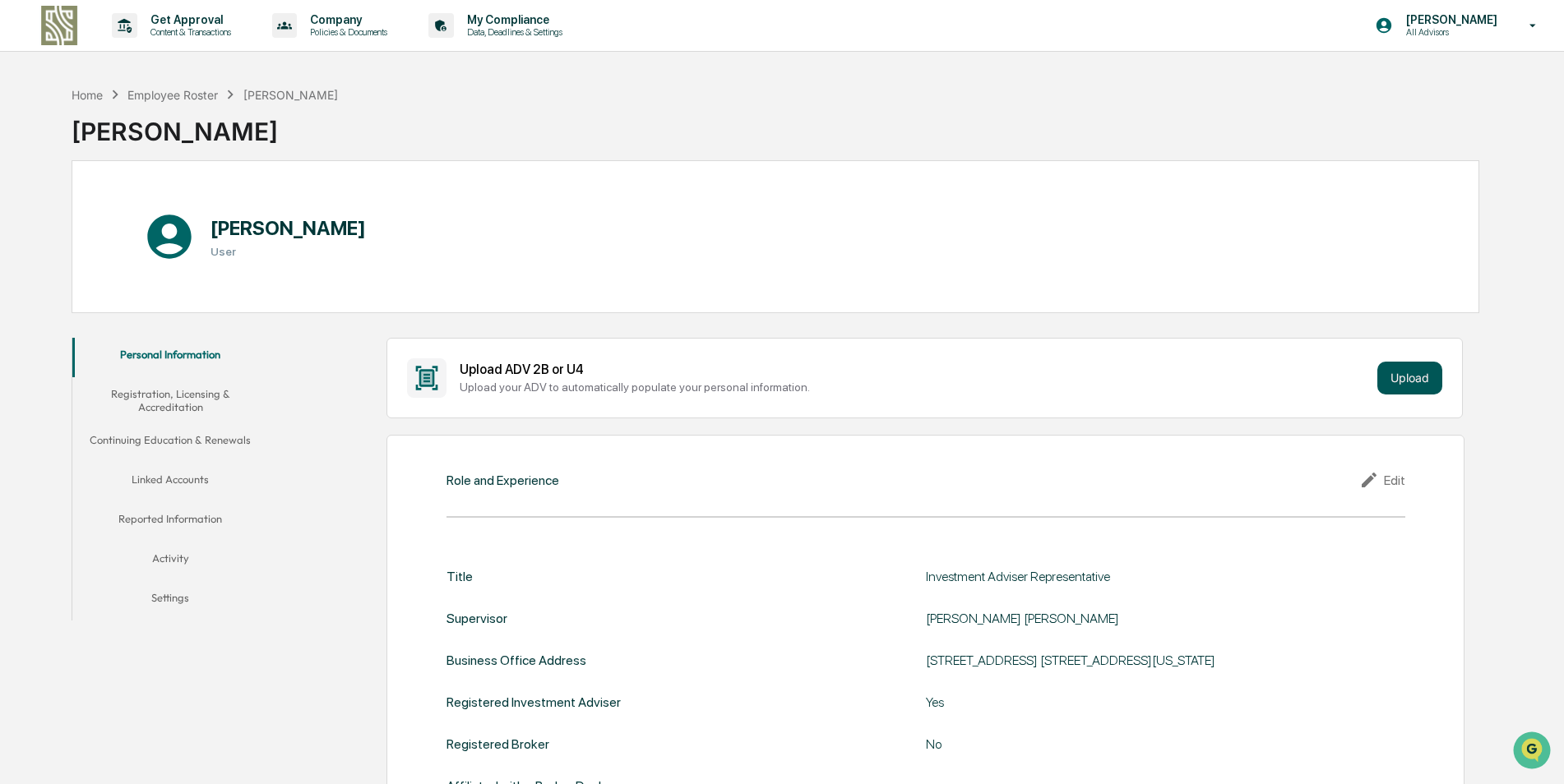
click at [1407, 372] on button "Upload" at bounding box center [1410, 377] width 65 height 33
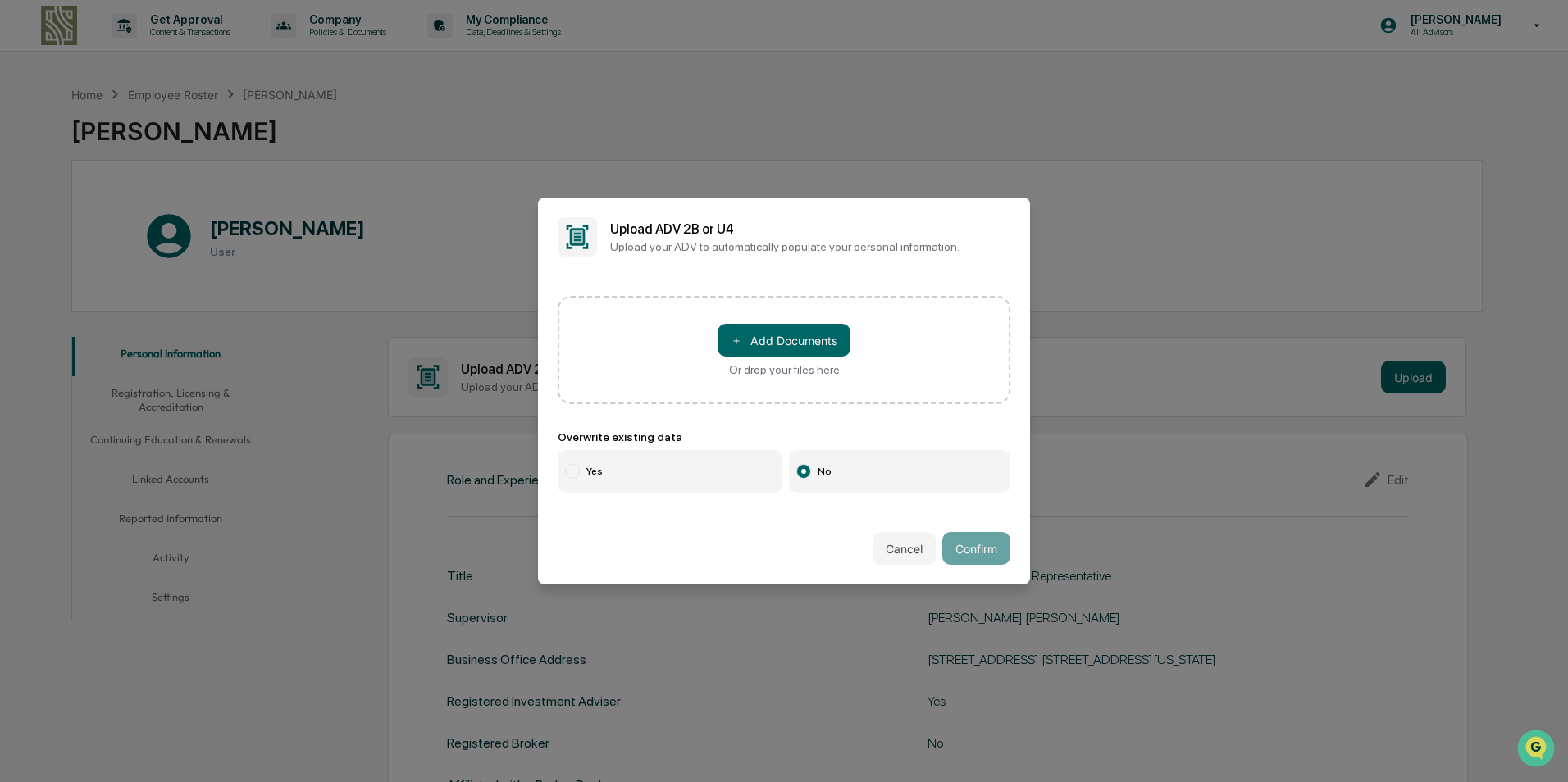
click at [572, 468] on div at bounding box center [572, 471] width 15 height 15
click at [796, 467] on div at bounding box center [803, 471] width 15 height 15
click at [888, 542] on button "Cancel" at bounding box center [904, 548] width 63 height 32
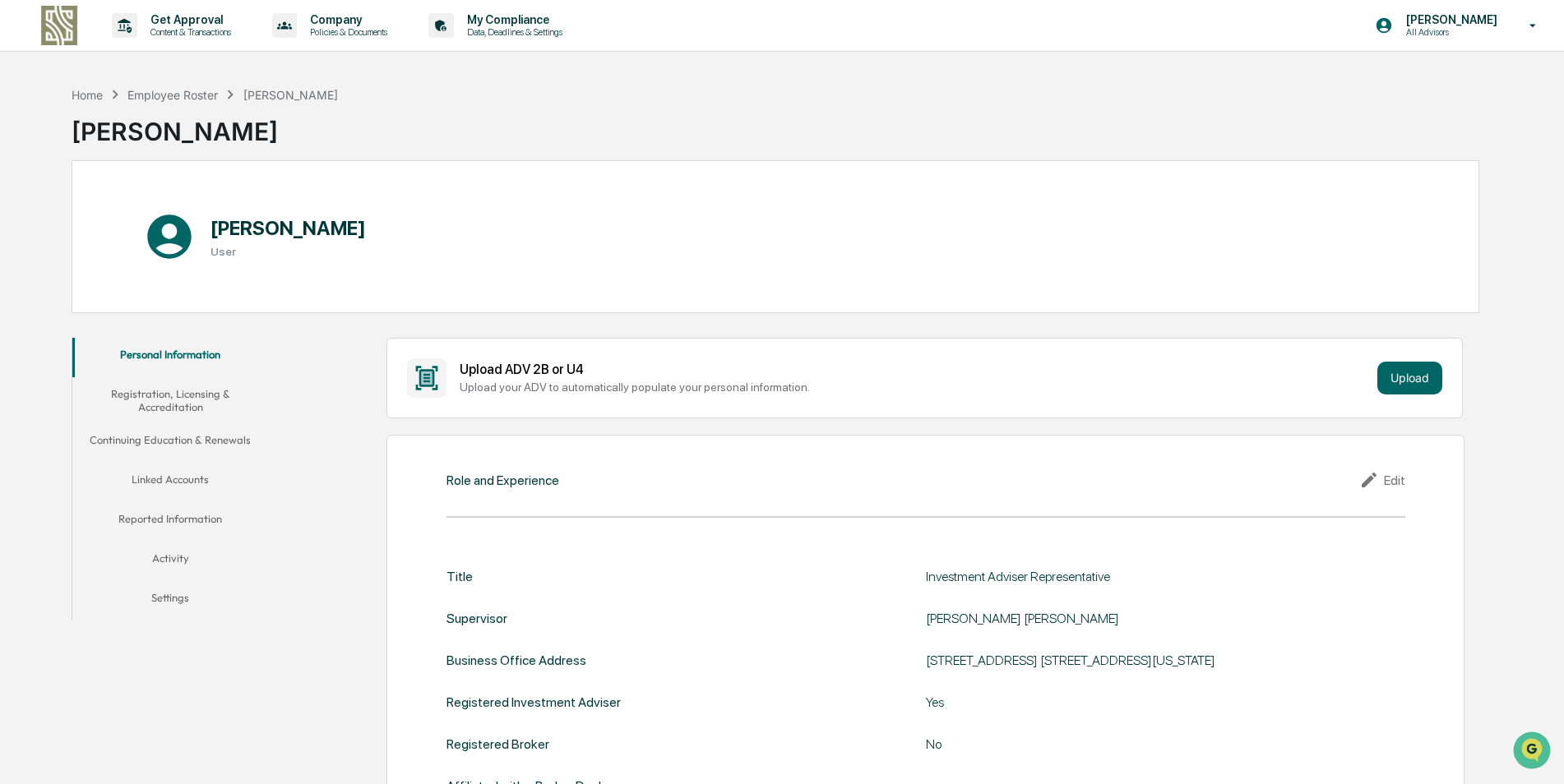
click at [158, 393] on button "Registration, Licensing & Accreditation" at bounding box center [170, 400] width 196 height 47
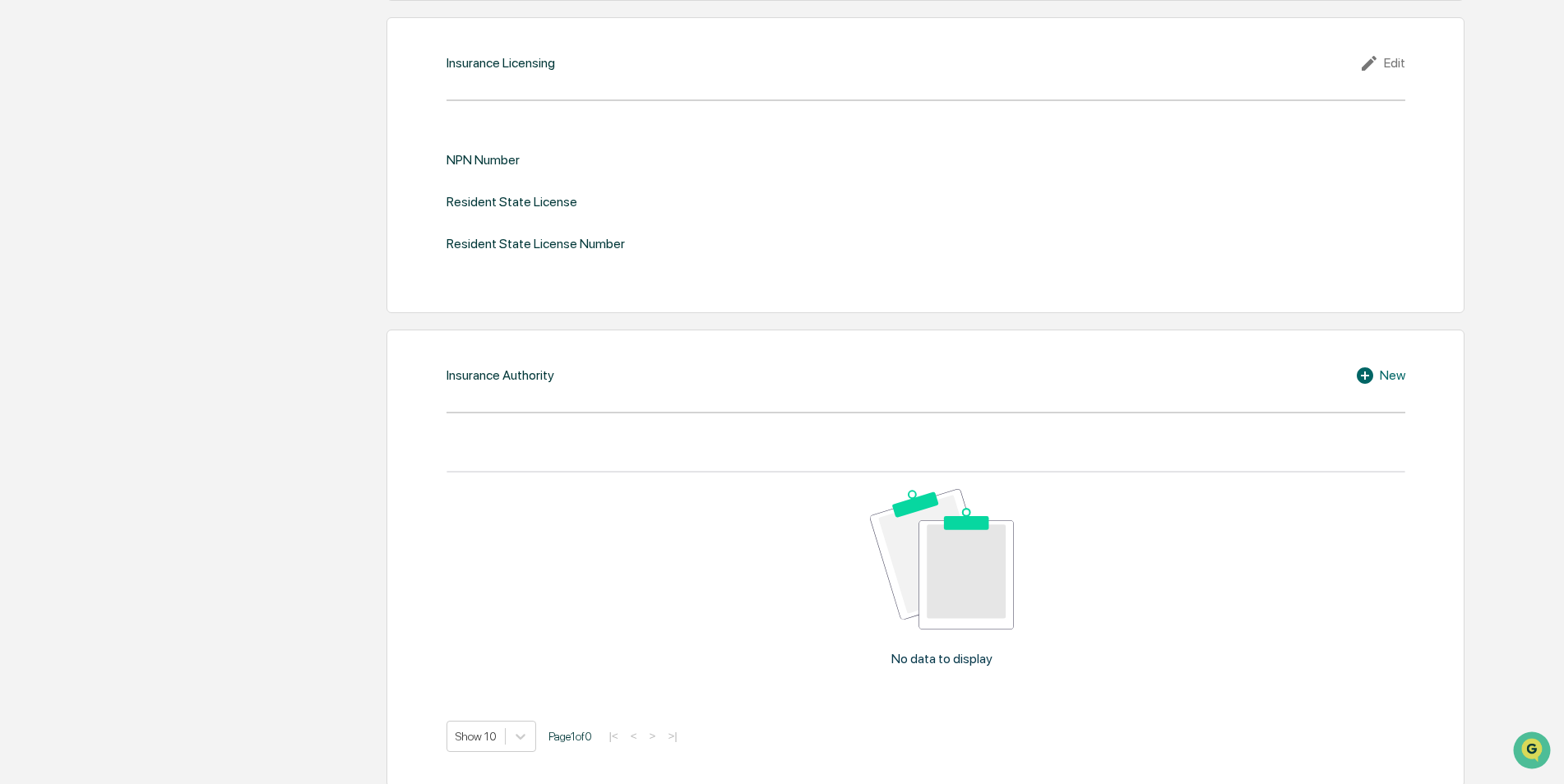
scroll to position [1936, 0]
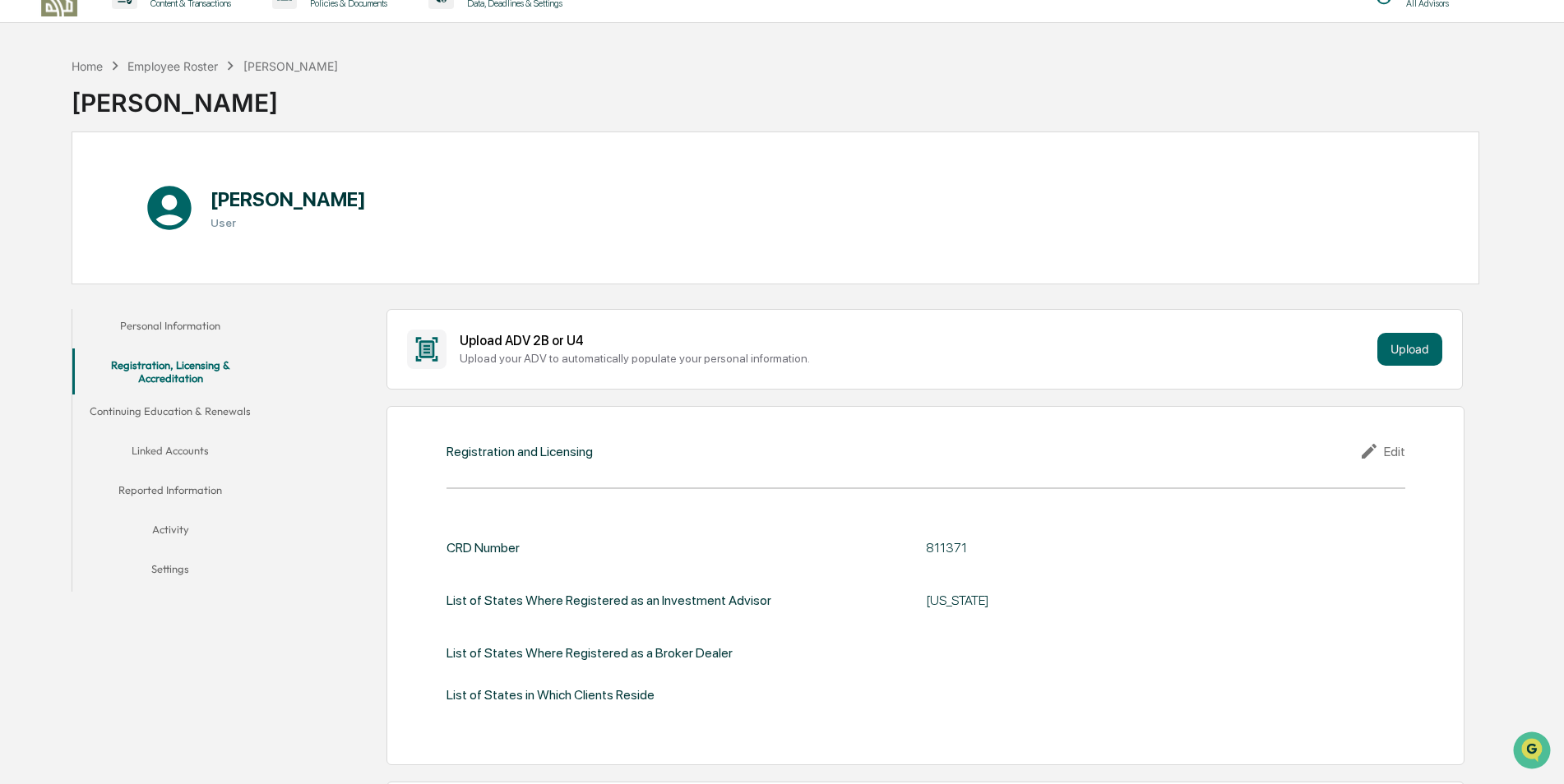
scroll to position [0, 0]
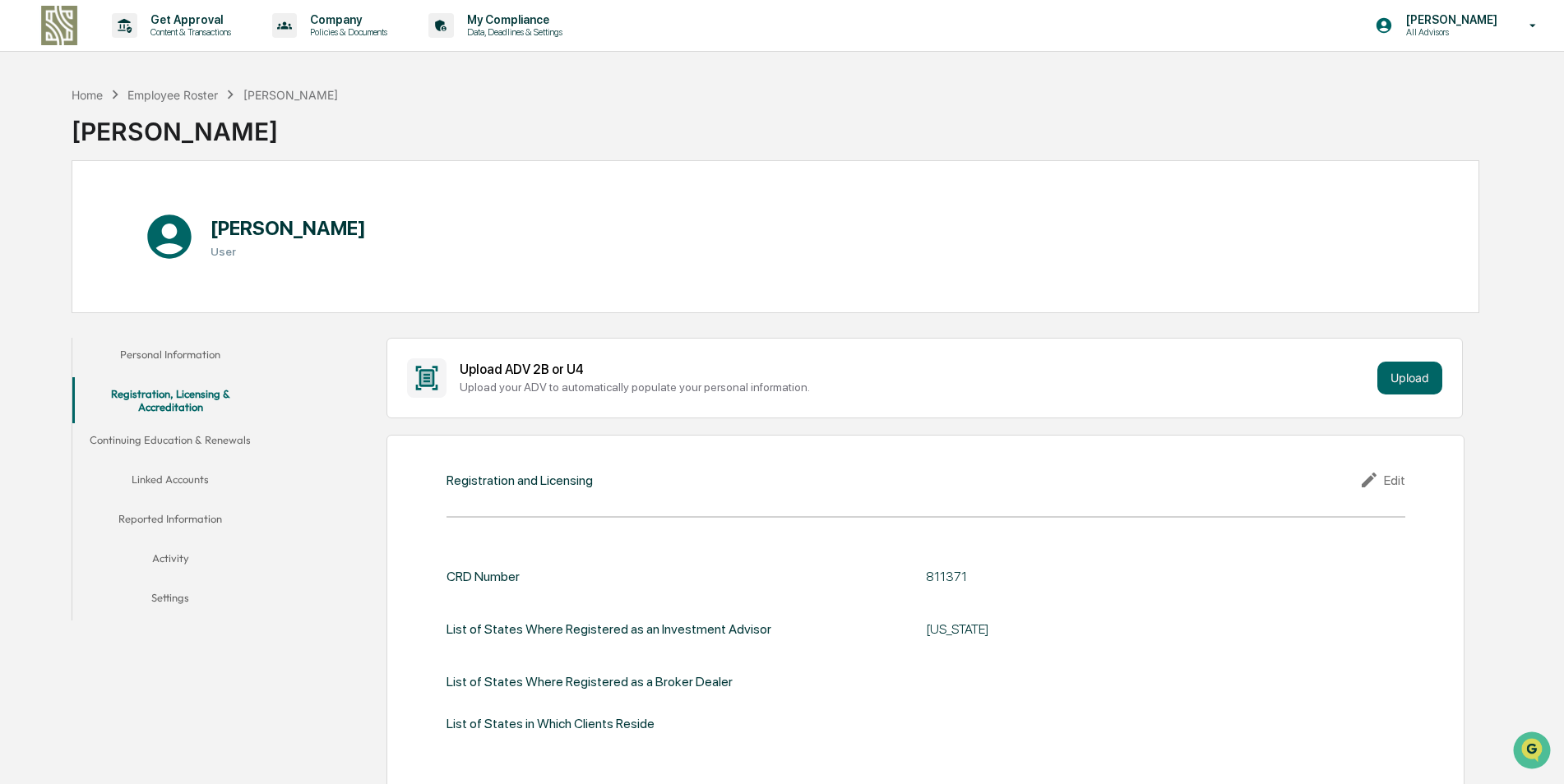
click at [151, 440] on button "Continuing Education & Renewals" at bounding box center [170, 443] width 196 height 40
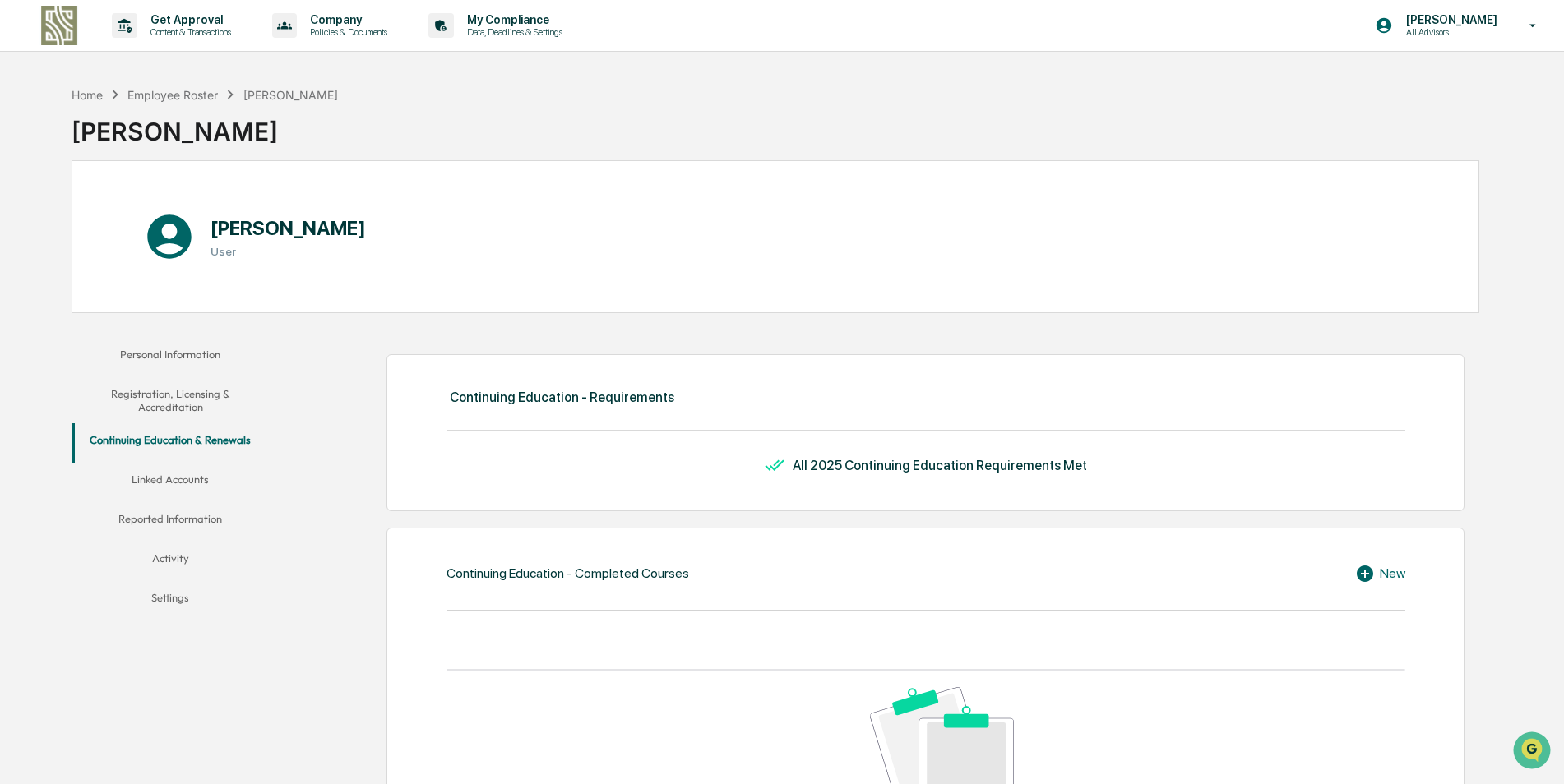
click at [156, 475] on button "Linked Accounts" at bounding box center [170, 482] width 196 height 40
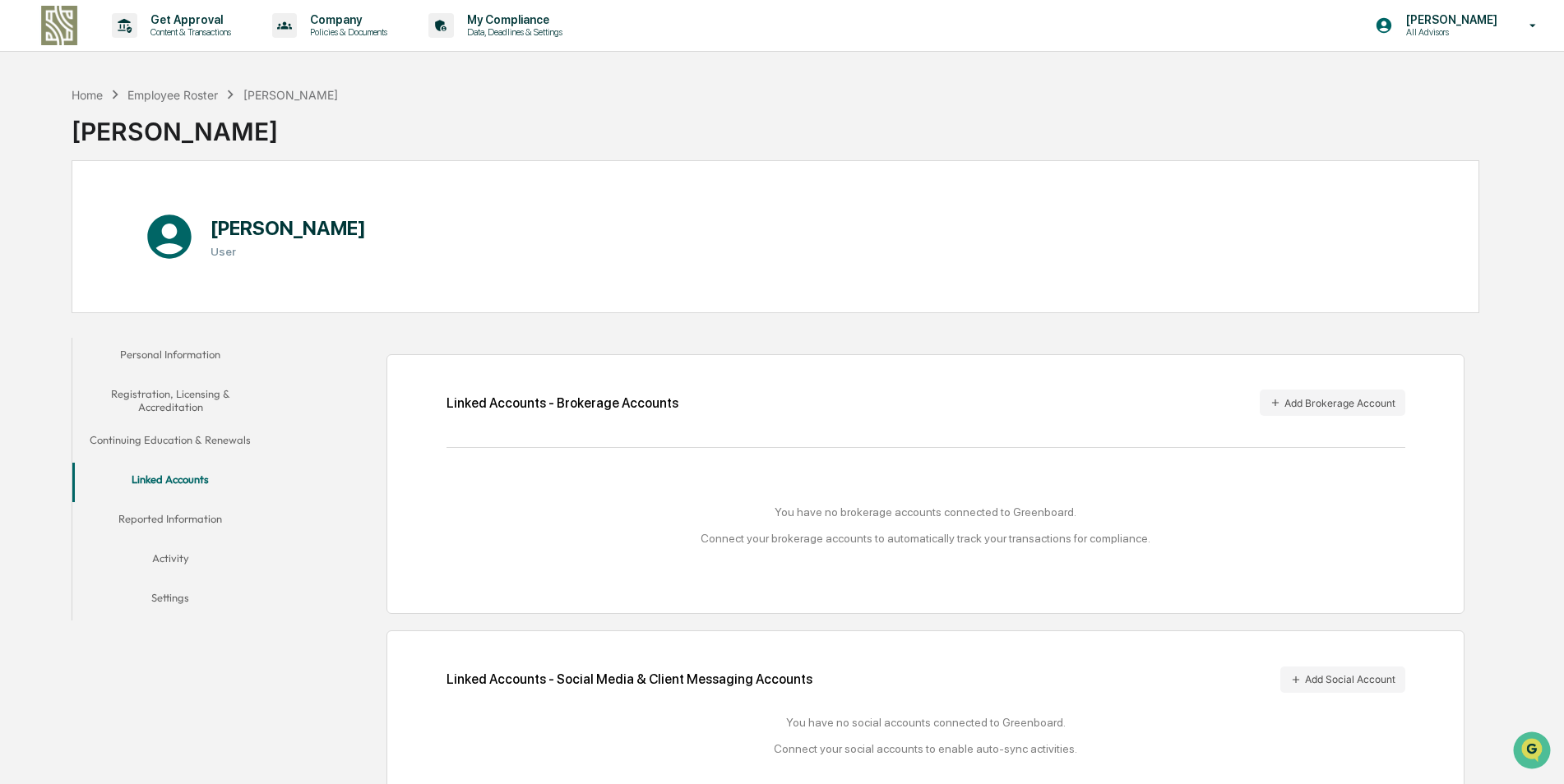
click at [160, 516] on button "Reported Information" at bounding box center [170, 522] width 196 height 40
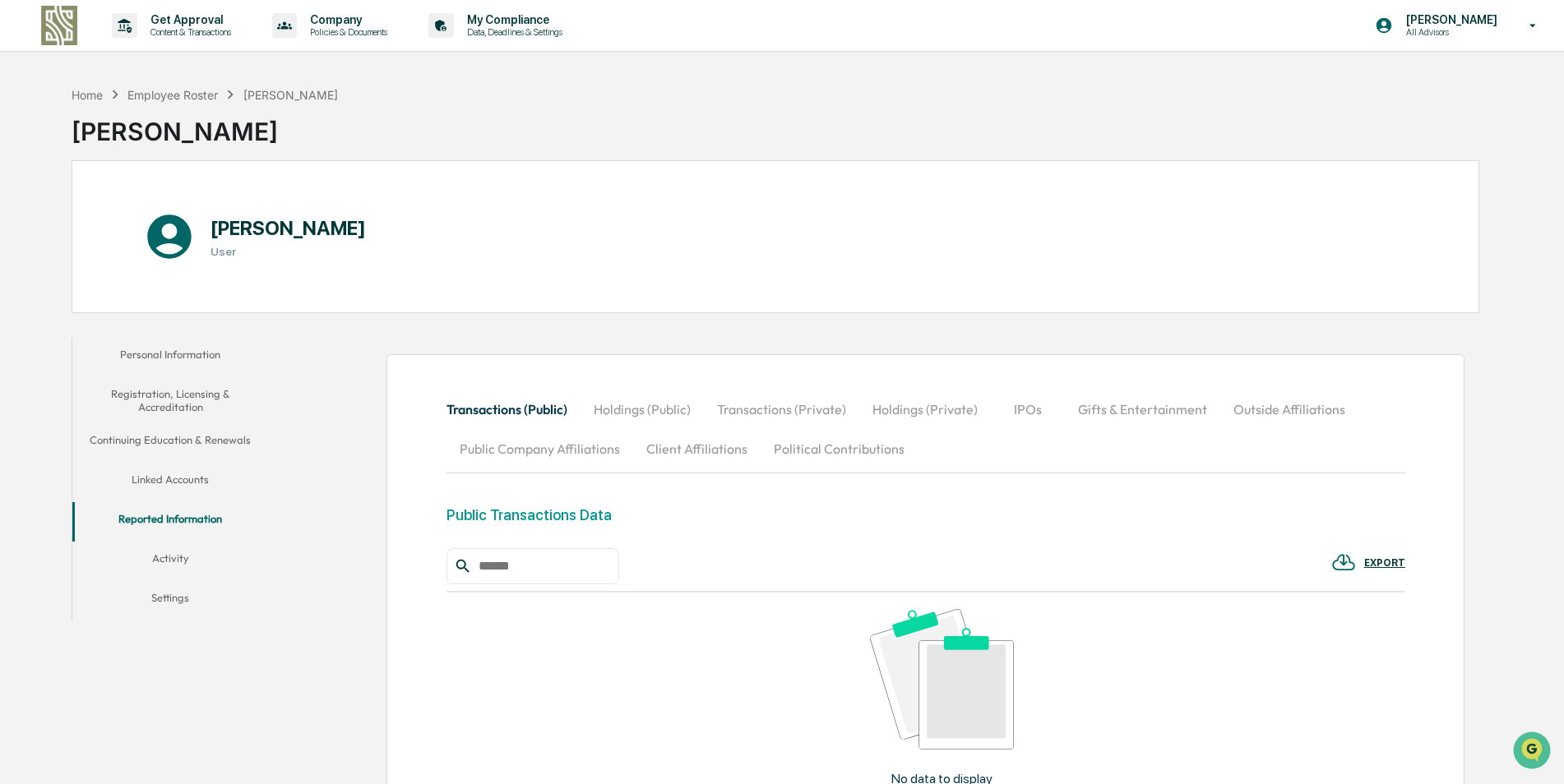
click at [165, 555] on button "Activity" at bounding box center [170, 561] width 196 height 40
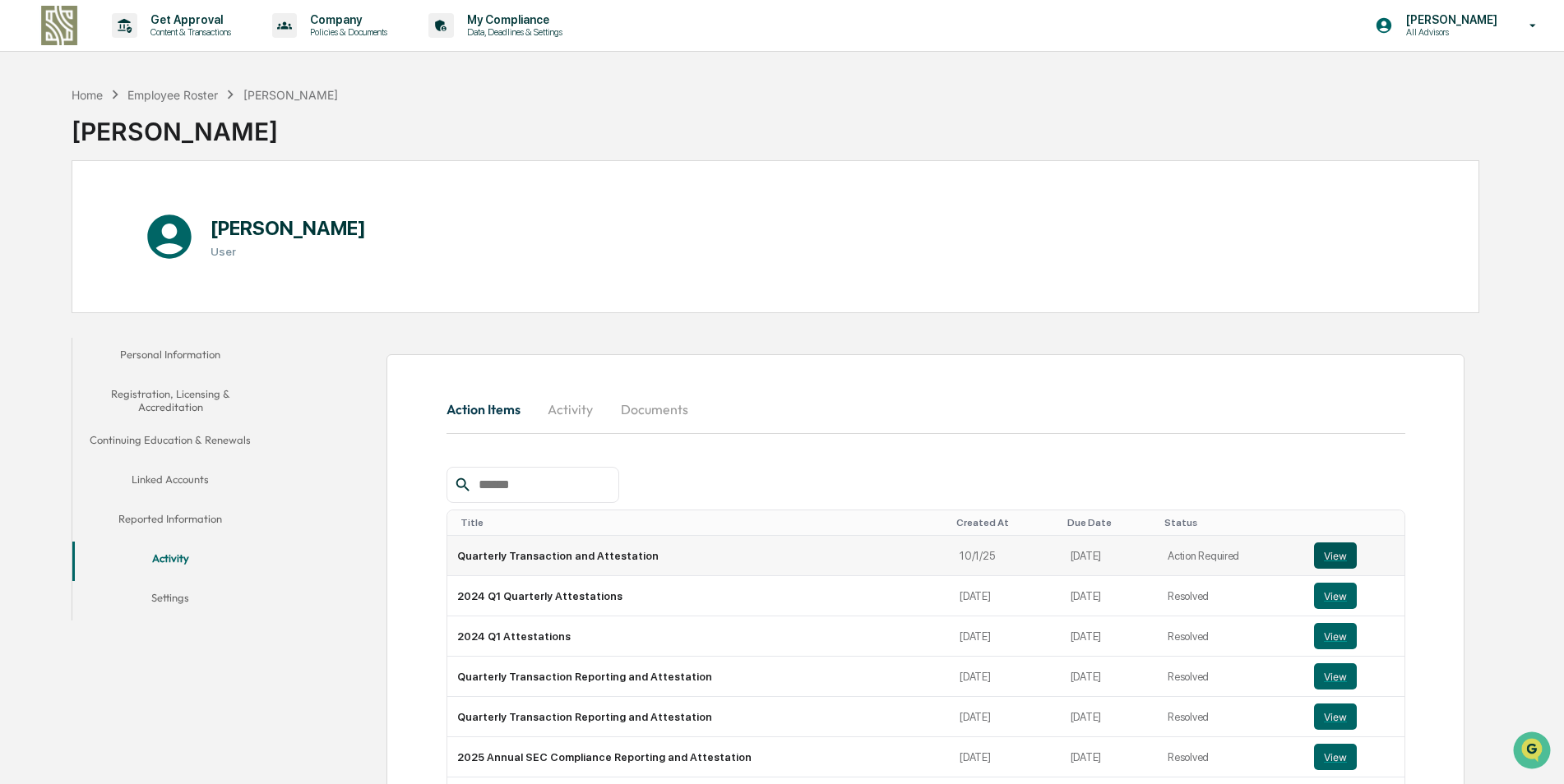
click at [1325, 556] on button "View" at bounding box center [1335, 556] width 43 height 26
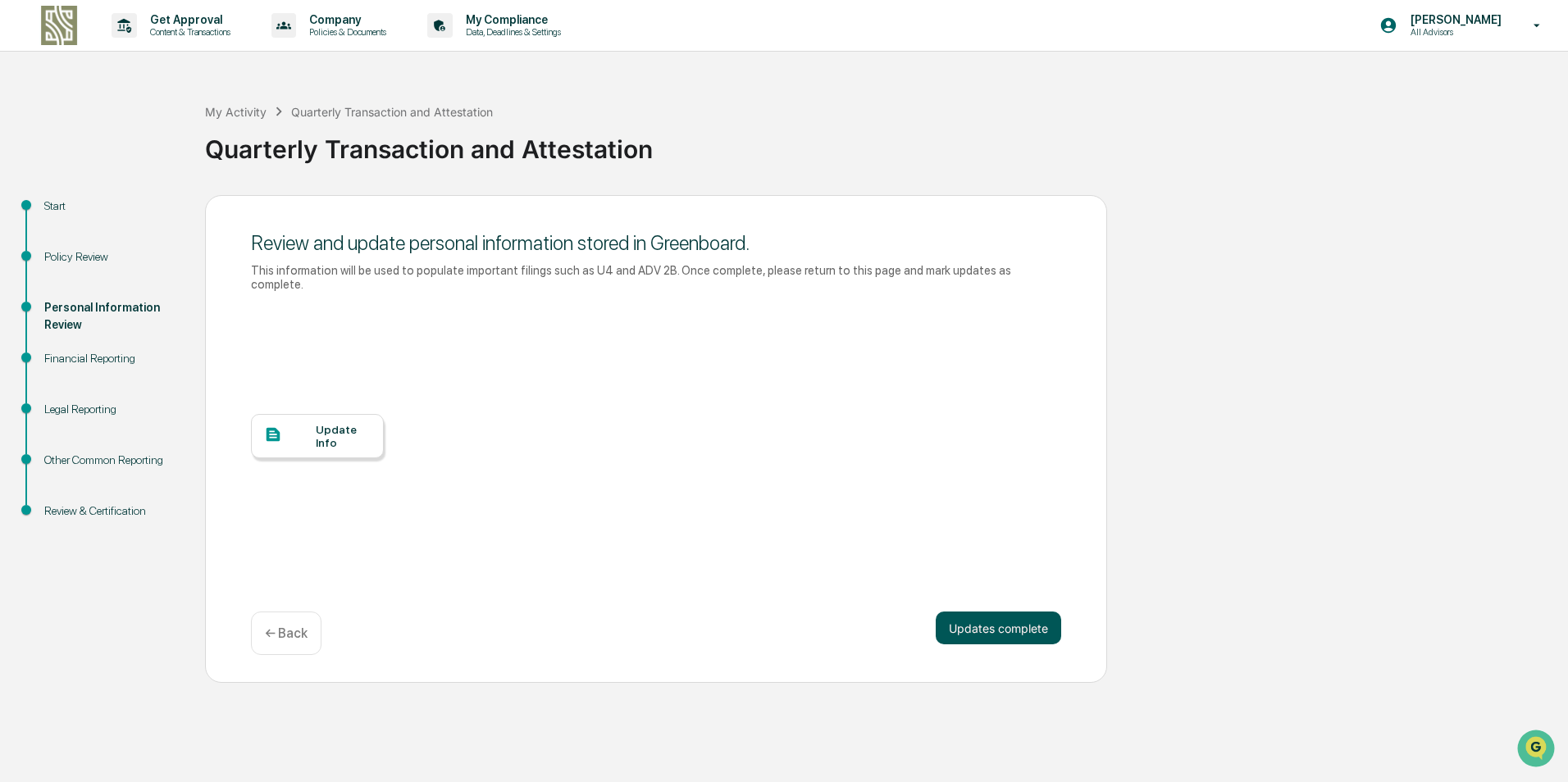
click at [975, 612] on button "Updates complete" at bounding box center [998, 628] width 126 height 32
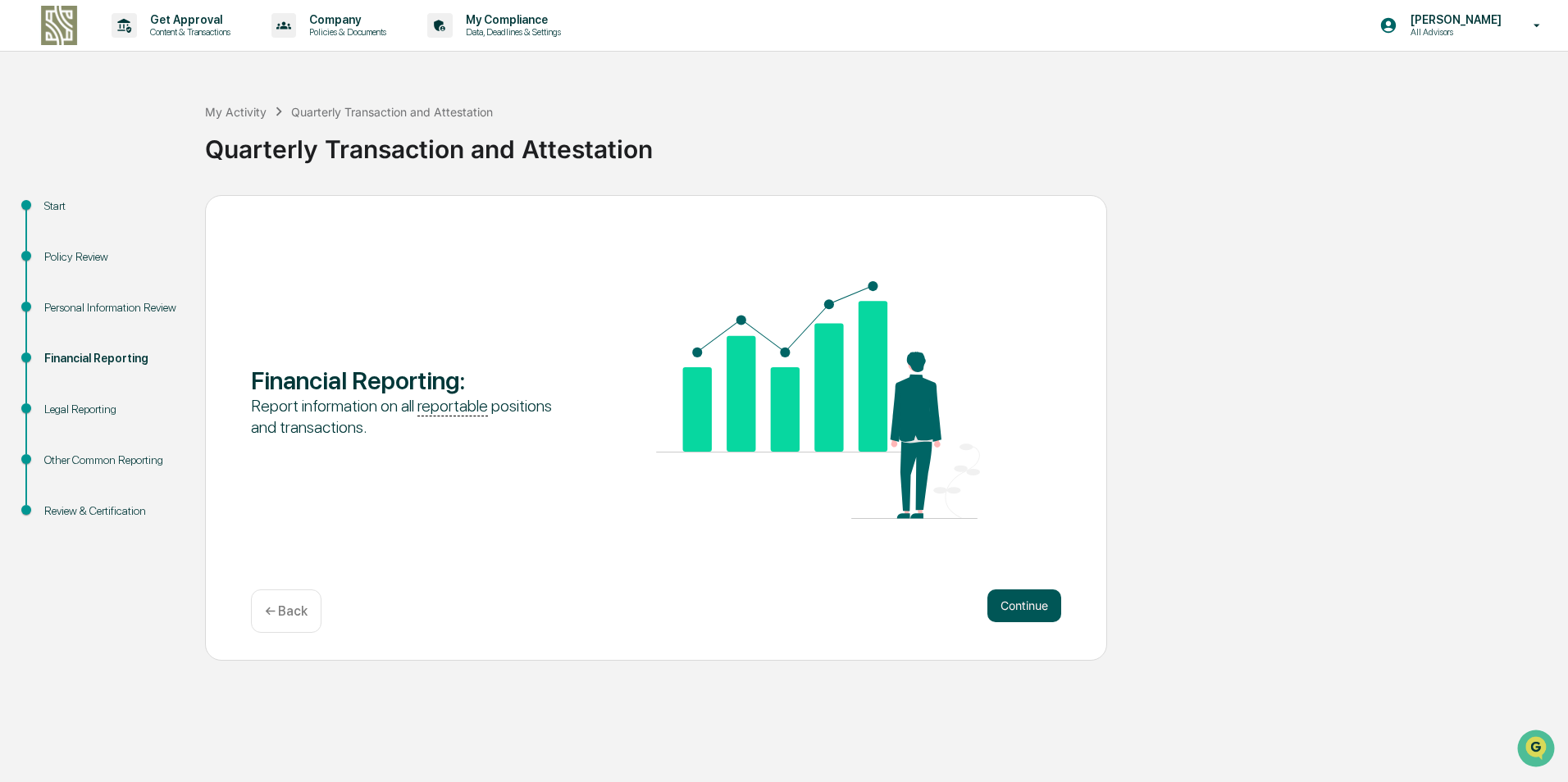
click at [1037, 602] on button "Continue" at bounding box center [1025, 606] width 74 height 32
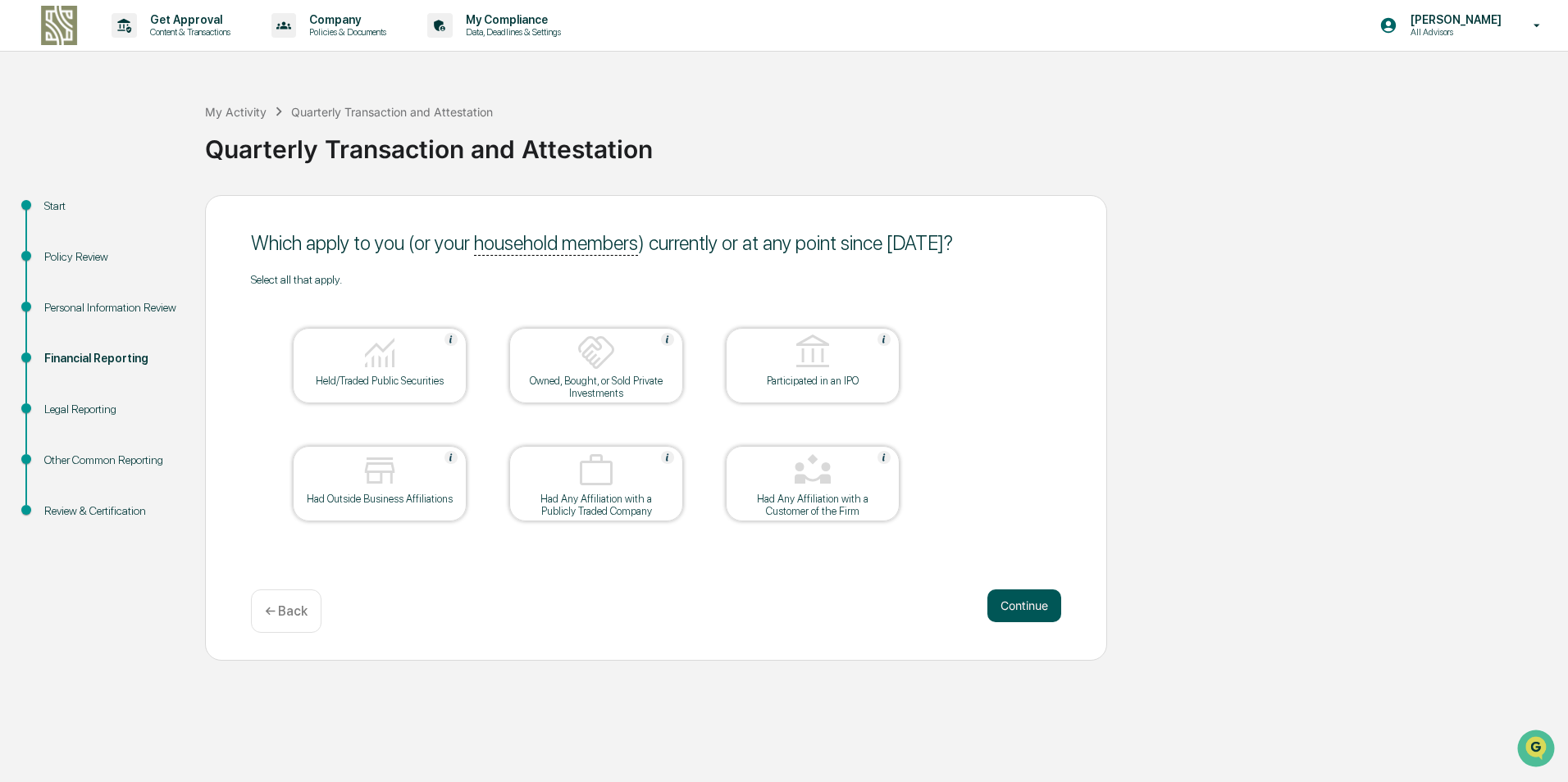
click at [1031, 606] on button "Continue" at bounding box center [1025, 606] width 74 height 32
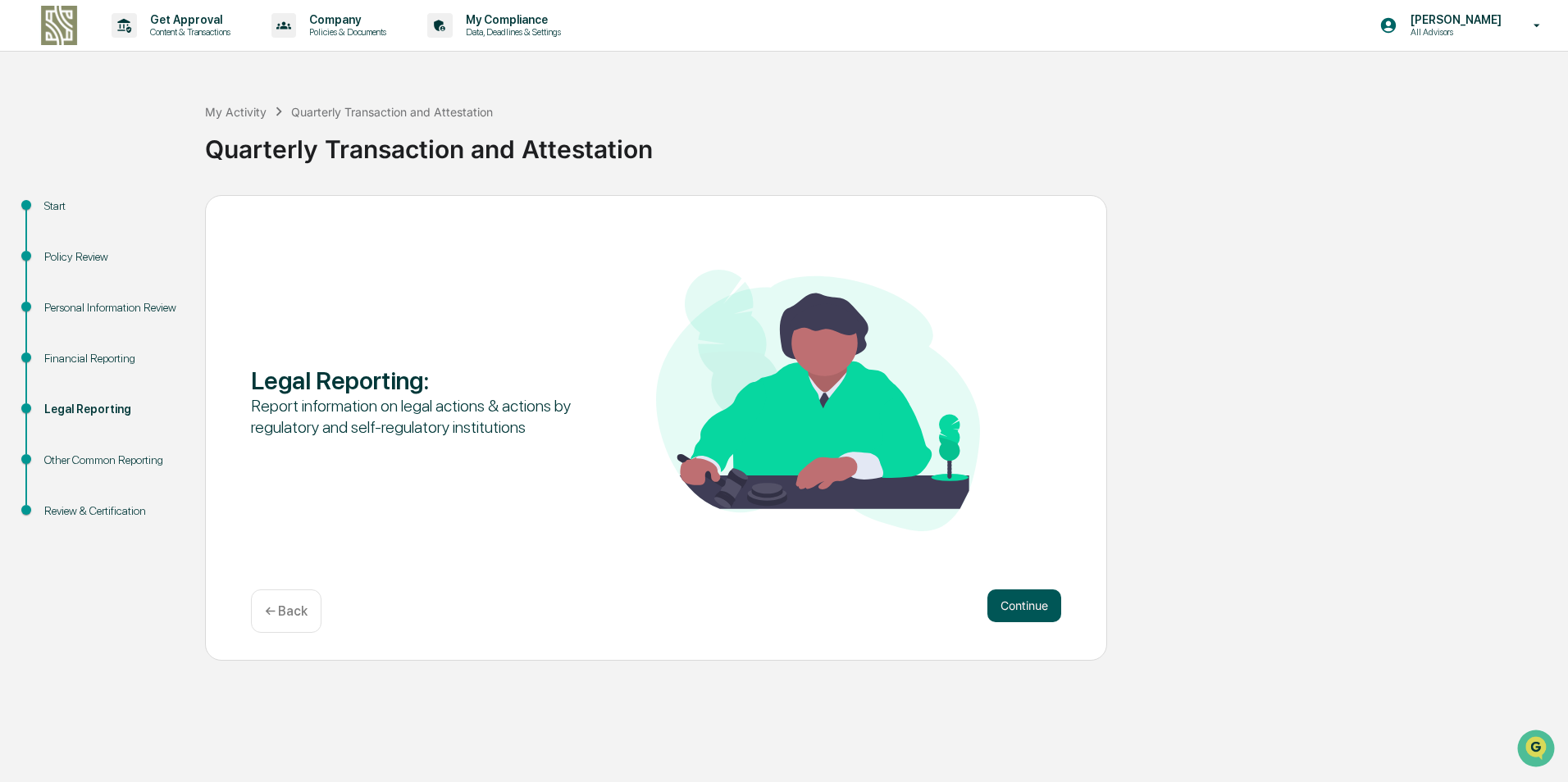
click at [1033, 604] on button "Continue" at bounding box center [1025, 606] width 74 height 32
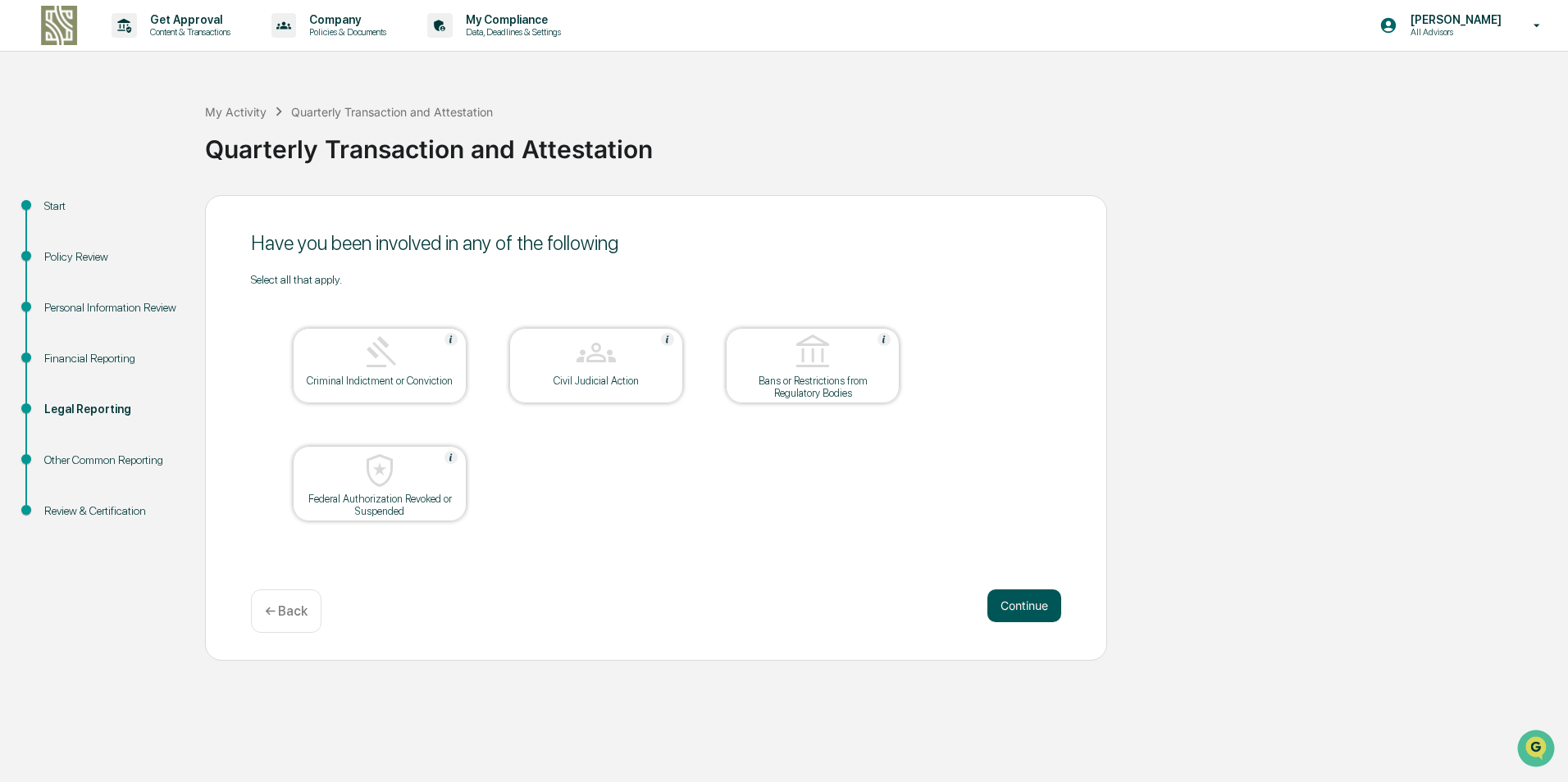
click at [1030, 606] on button "Continue" at bounding box center [1025, 606] width 74 height 32
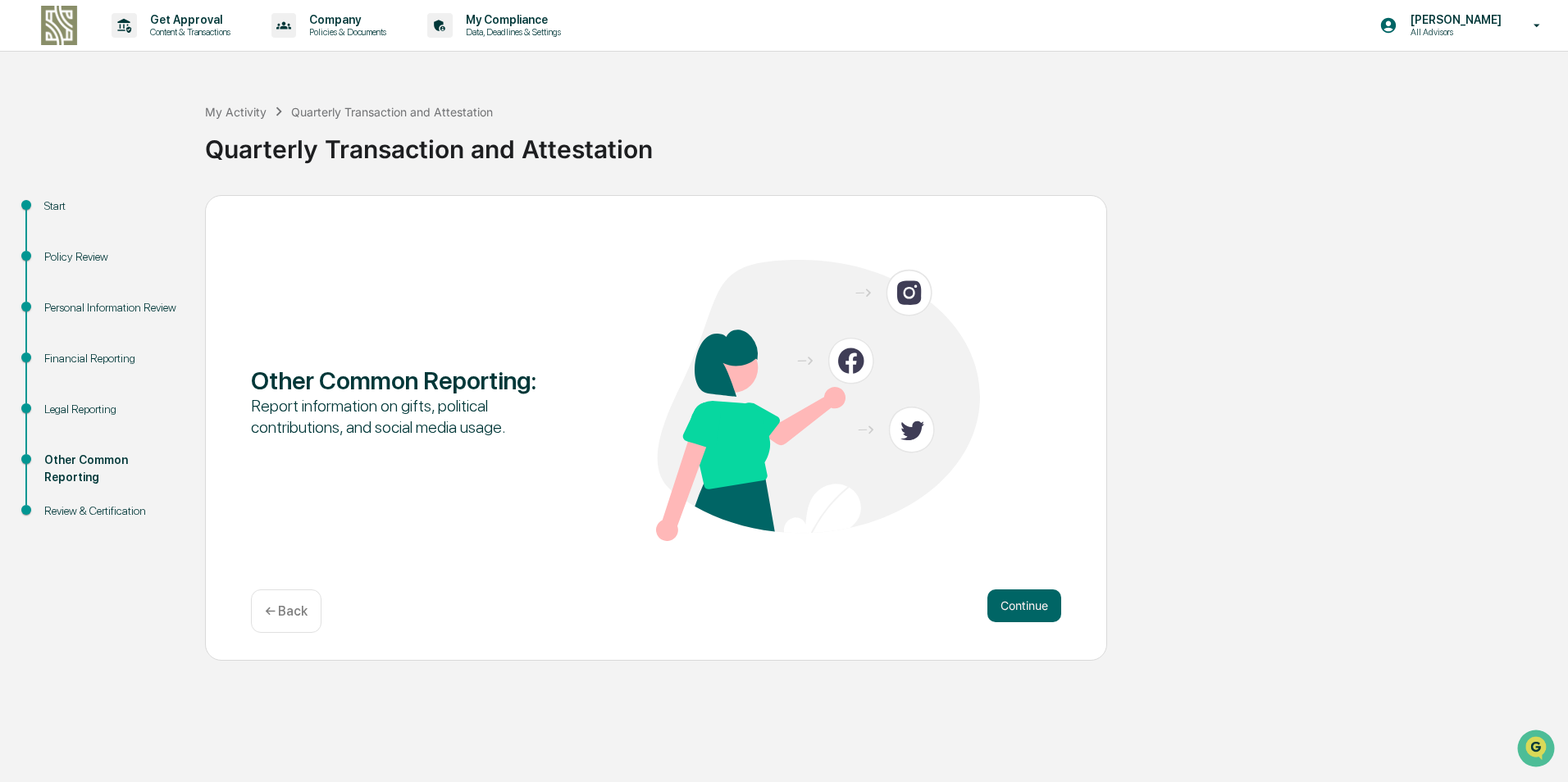
click at [1030, 606] on button "Continue" at bounding box center [1025, 606] width 74 height 32
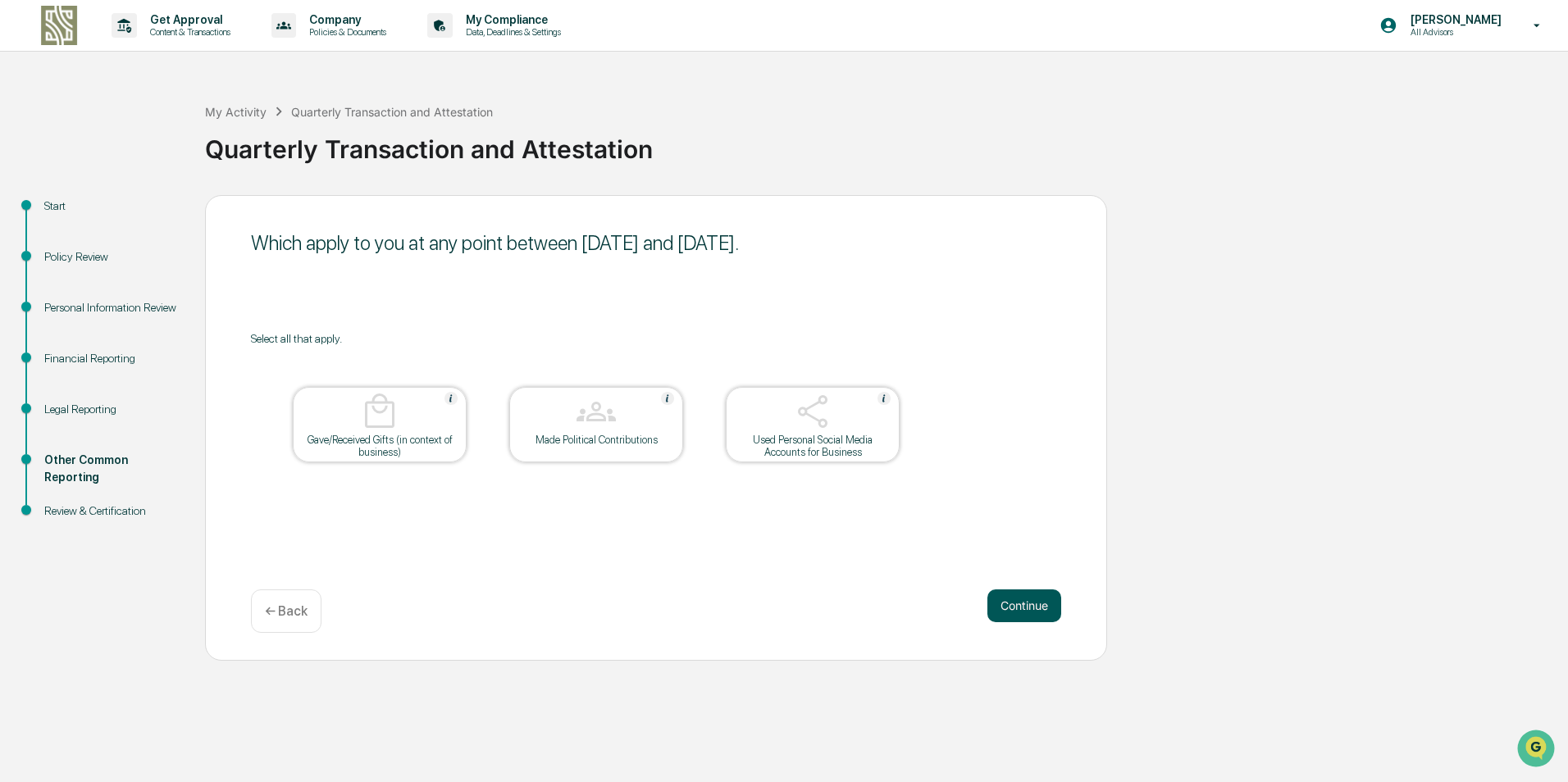
click at [1018, 608] on button "Continue" at bounding box center [1025, 606] width 74 height 32
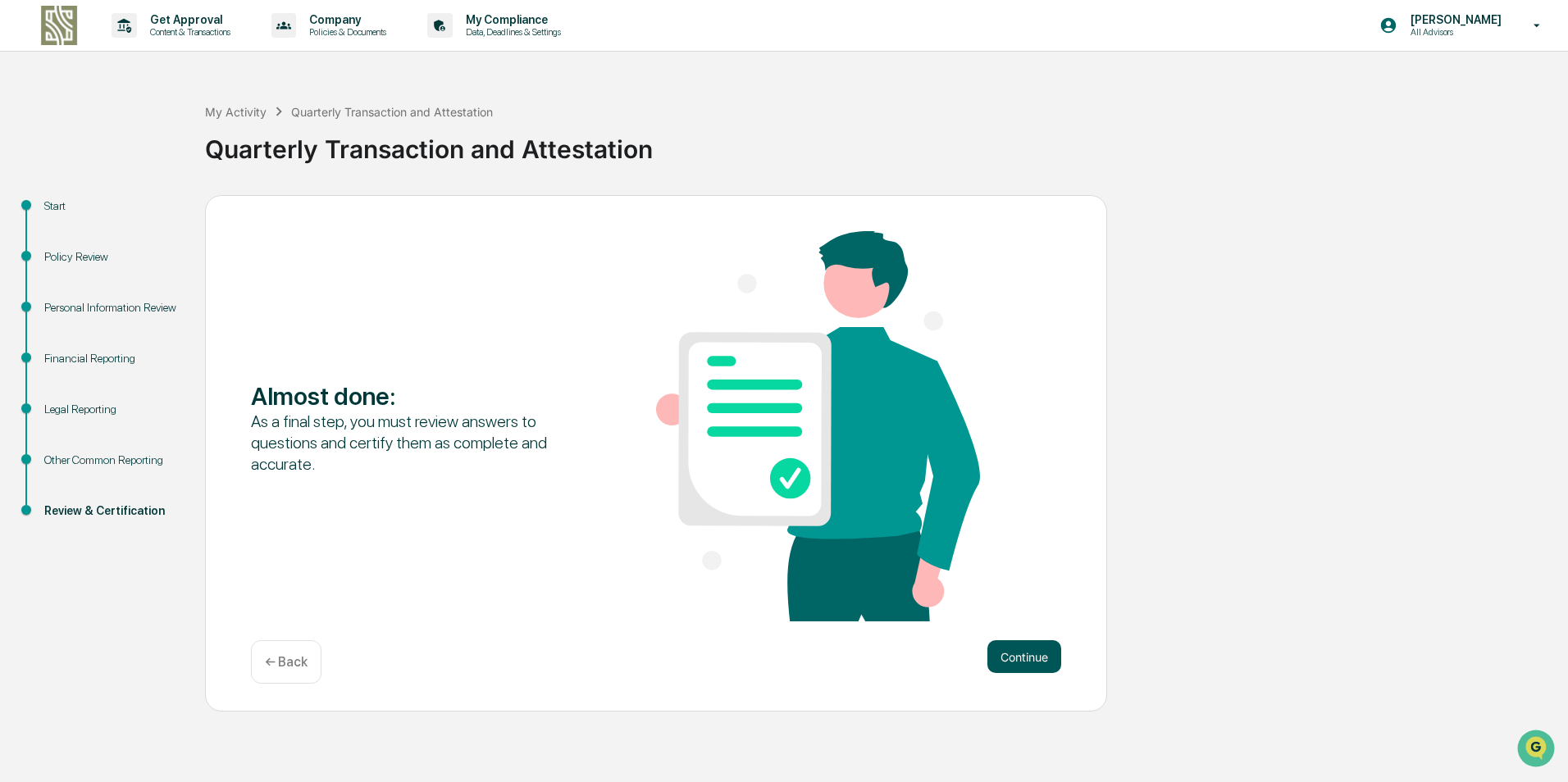
click at [1013, 649] on button "Continue" at bounding box center [1025, 656] width 74 height 32
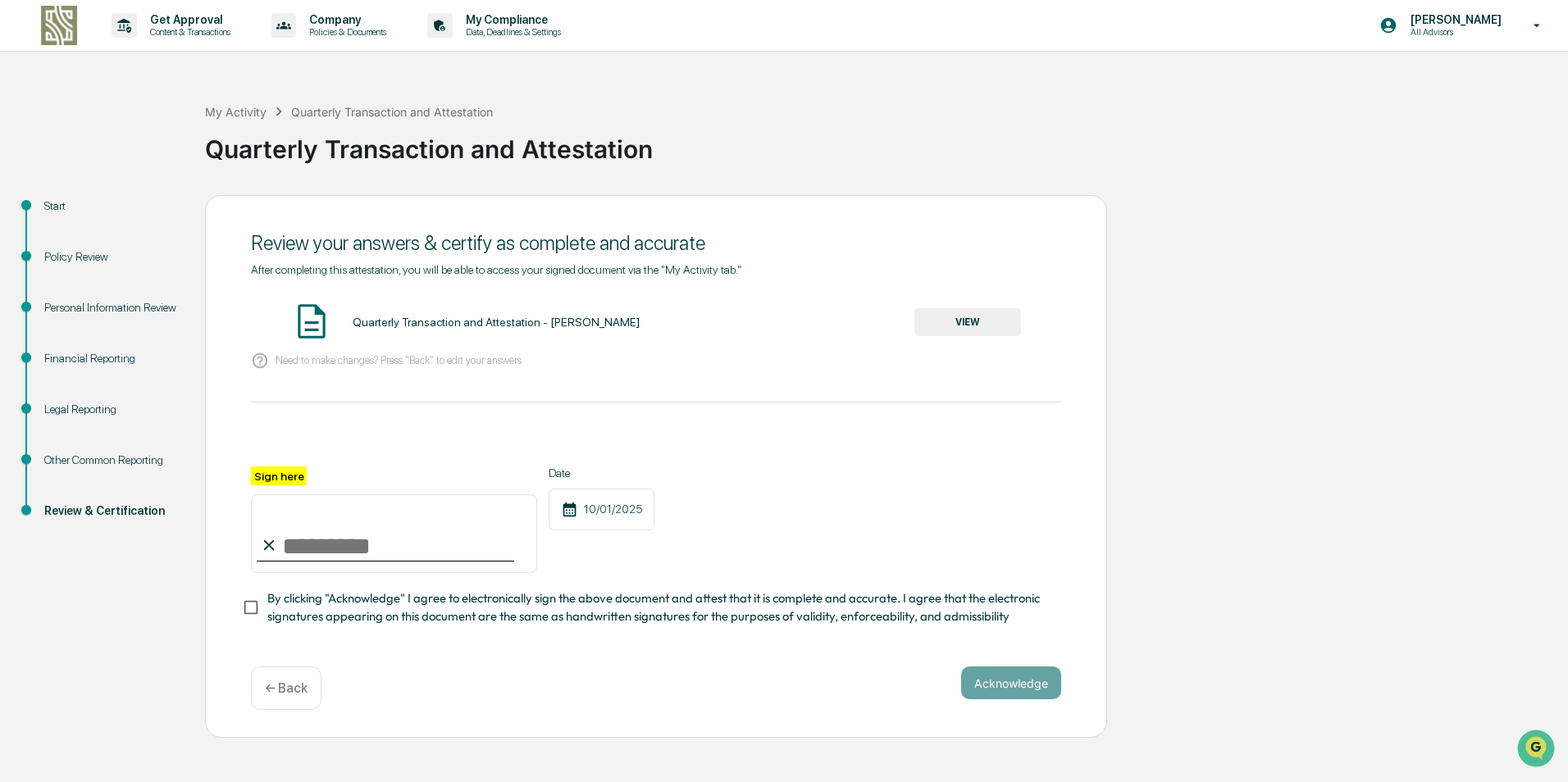
click at [966, 324] on button "VIEW" at bounding box center [967, 322] width 106 height 28
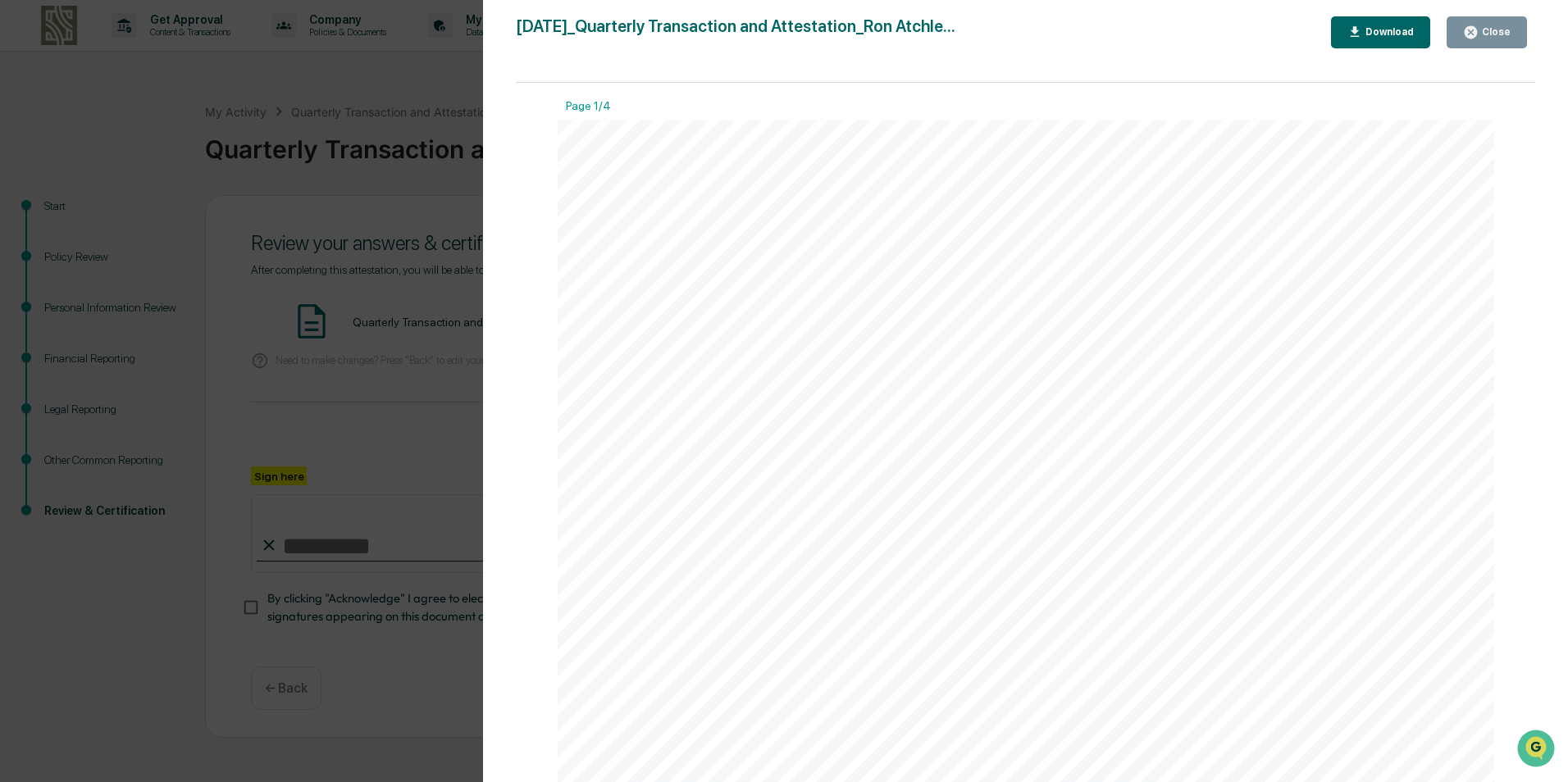
click at [1498, 30] on div "Close" at bounding box center [1494, 32] width 32 height 11
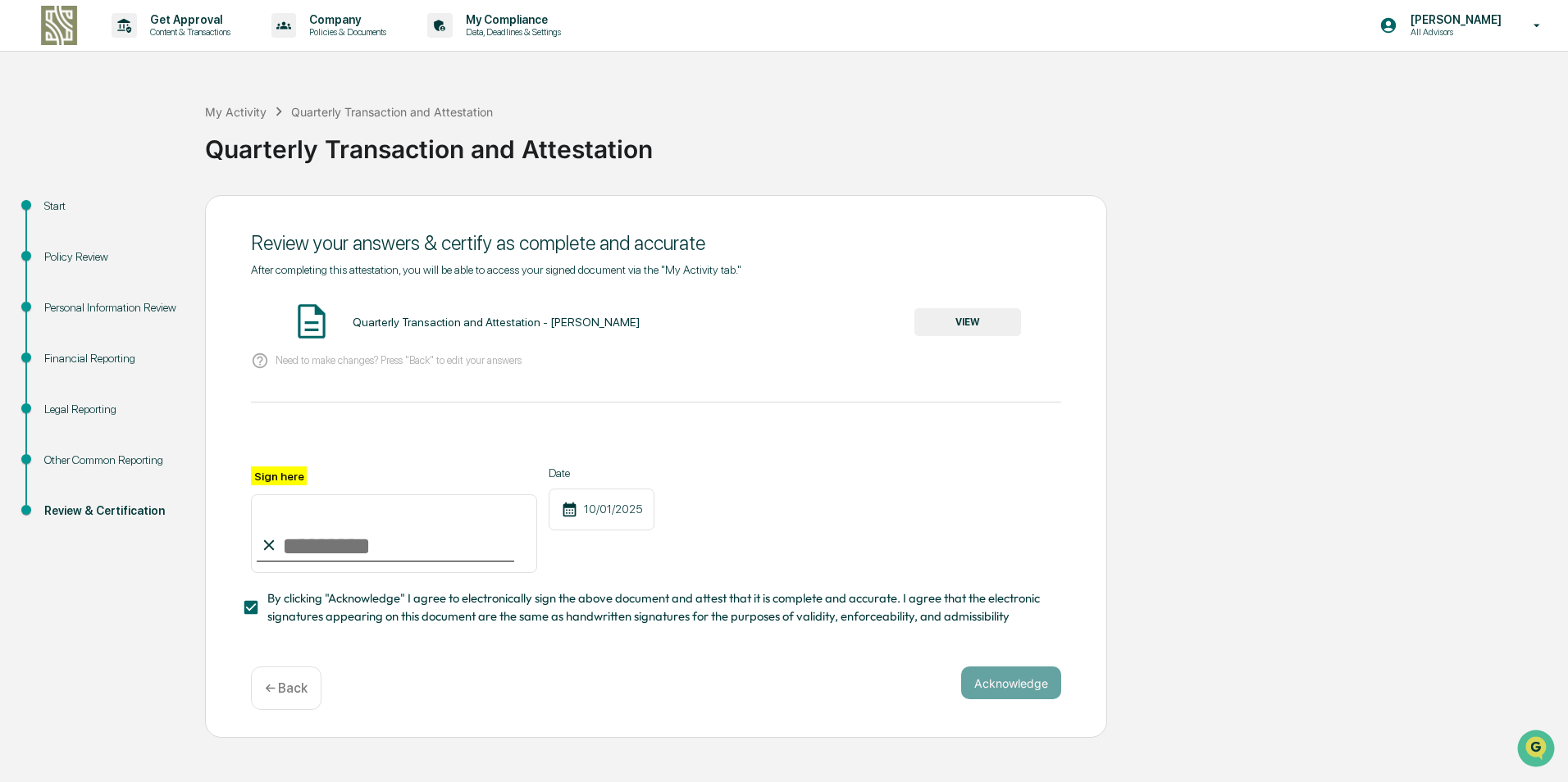
click at [350, 552] on input "Sign here" at bounding box center [394, 534] width 286 height 79
type input "**********"
click at [1008, 690] on button "Acknowledge" at bounding box center [1011, 682] width 100 height 32
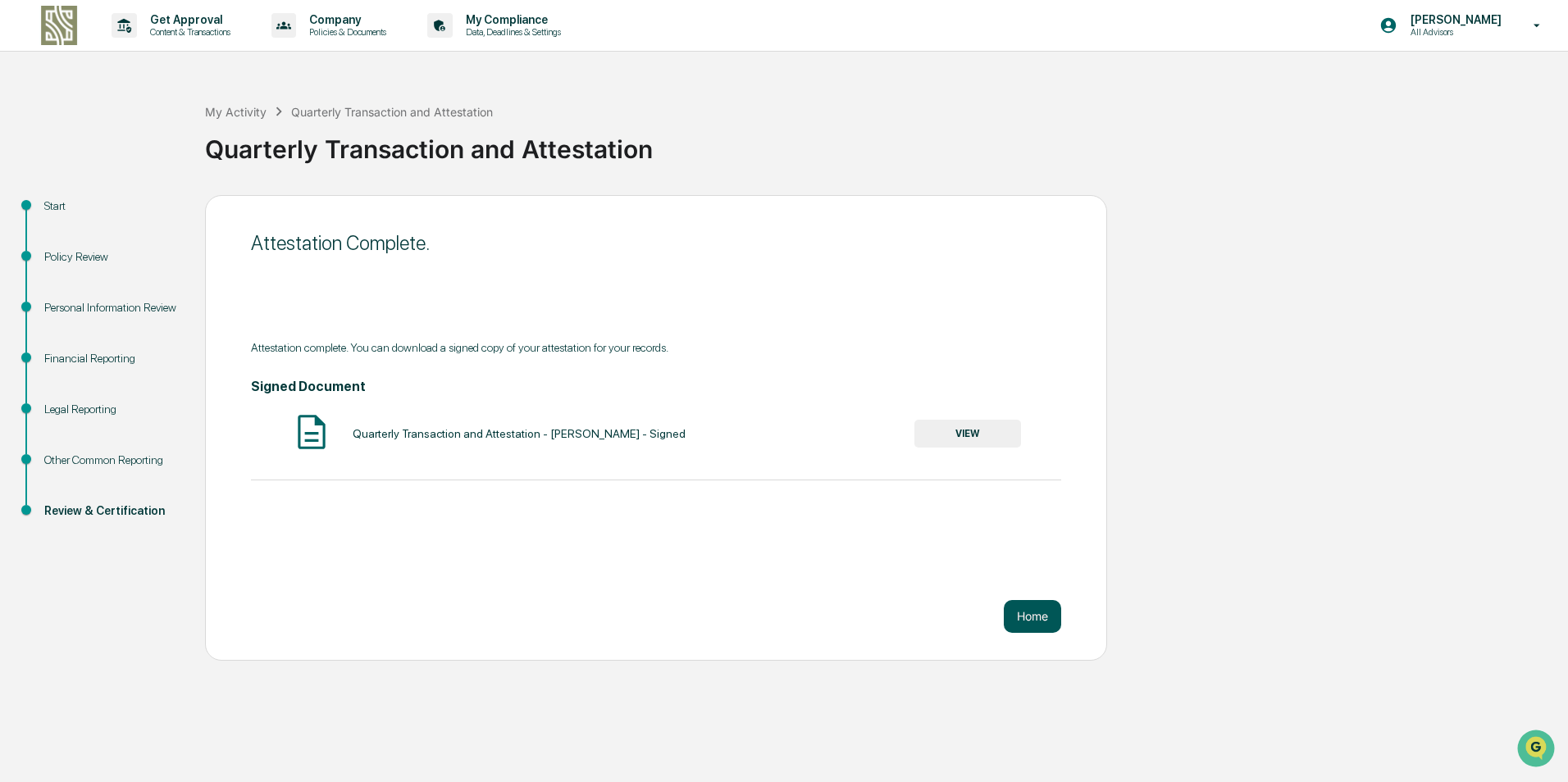
click at [1032, 618] on button "Home" at bounding box center [1032, 616] width 57 height 32
